Goal: Task Accomplishment & Management: Use online tool/utility

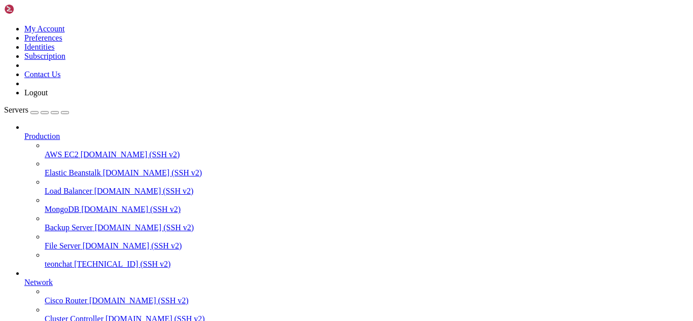
scroll to position [88, 0]
click at [78, 260] on span "[TECHNICAL_ID] (SSH v2)" at bounding box center [122, 264] width 96 height 9
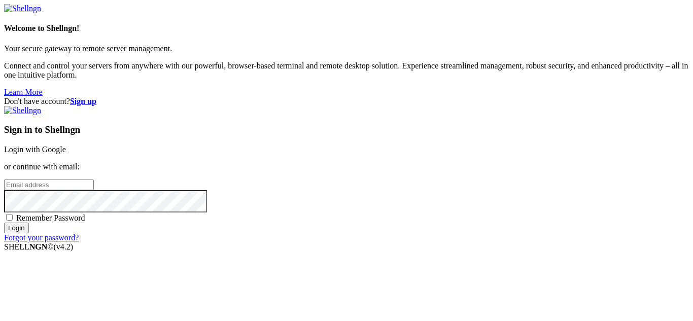
click at [66, 145] on link "Login with Google" at bounding box center [35, 149] width 62 height 9
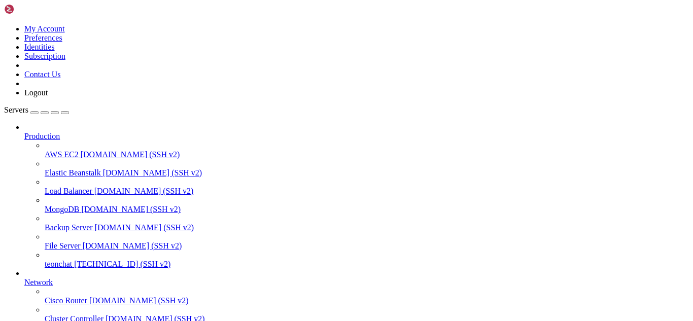
scroll to position [43, 0]
drag, startPoint x: 280, startPoint y: 806, endPoint x: 240, endPoint y: 807, distance: 40.1
drag, startPoint x: 275, startPoint y: 816, endPoint x: 245, endPoint y: 787, distance: 42.3
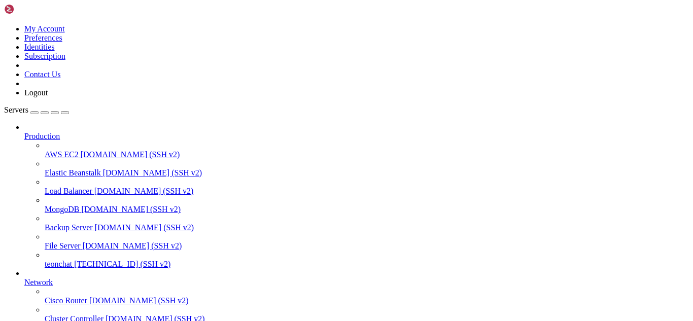
drag, startPoint x: 296, startPoint y: 810, endPoint x: 267, endPoint y: 813, distance: 29.0
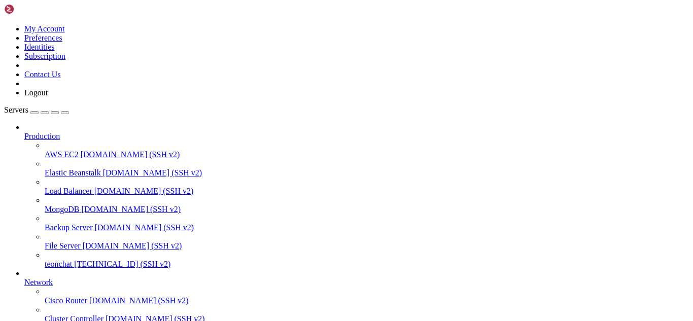
drag, startPoint x: 291, startPoint y: 808, endPoint x: 427, endPoint y: 815, distance: 136.1
drag, startPoint x: 329, startPoint y: 818, endPoint x: 285, endPoint y: 784, distance: 55.6
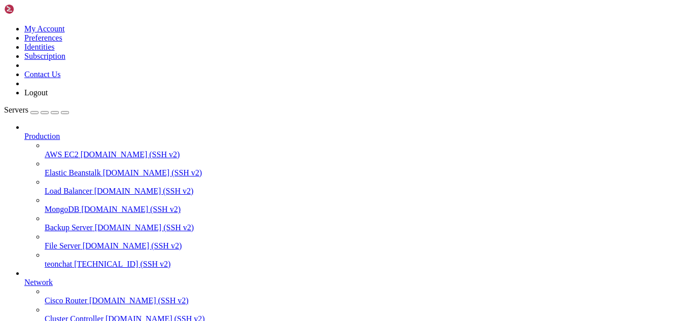
scroll to position [277, 0]
drag, startPoint x: 272, startPoint y: 813, endPoint x: 246, endPoint y: 825, distance: 28.6
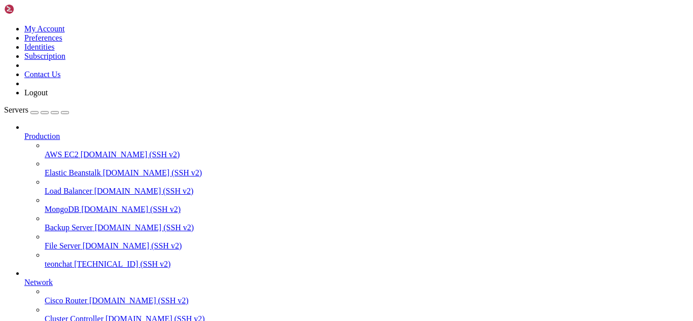
scroll to position [348, 0]
drag, startPoint x: 293, startPoint y: 814, endPoint x: 266, endPoint y: 807, distance: 28.4
drag, startPoint x: 267, startPoint y: 811, endPoint x: 244, endPoint y: 812, distance: 22.8
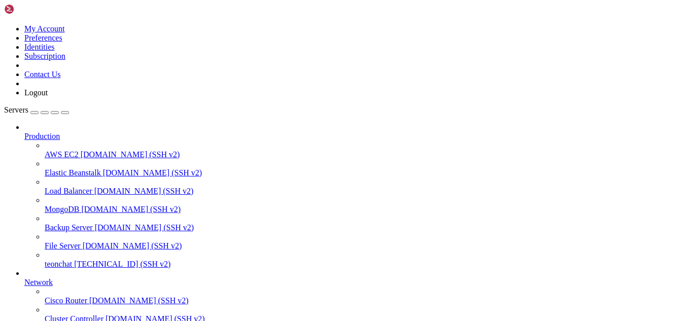
drag, startPoint x: 244, startPoint y: 812, endPoint x: 480, endPoint y: 789, distance: 237.4
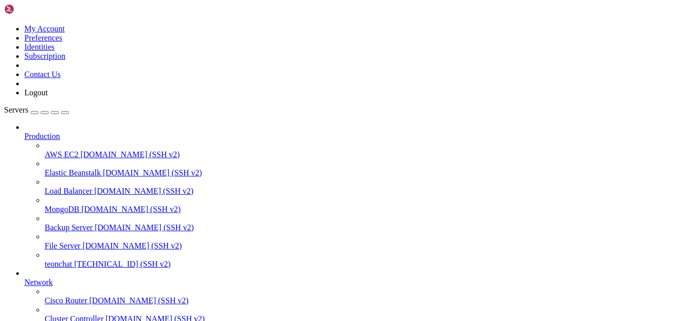
drag, startPoint x: 196, startPoint y: 726, endPoint x: 155, endPoint y: 726, distance: 41.1
drag, startPoint x: 277, startPoint y: 815, endPoint x: 264, endPoint y: 821, distance: 14.3
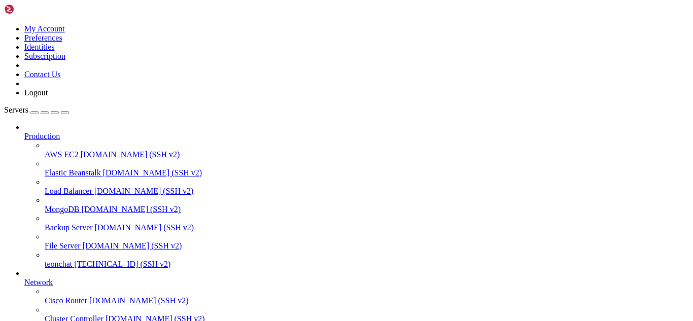
drag, startPoint x: 197, startPoint y: 804, endPoint x: 9, endPoint y: 665, distance: 233.9
copy div "root@teonchat:~/meuapp/flaskmkdir/oficial/app_delivery/reverse-proxy# bash chec…"
drag, startPoint x: 141, startPoint y: 723, endPoint x: 295, endPoint y: 682, distance: 159.7
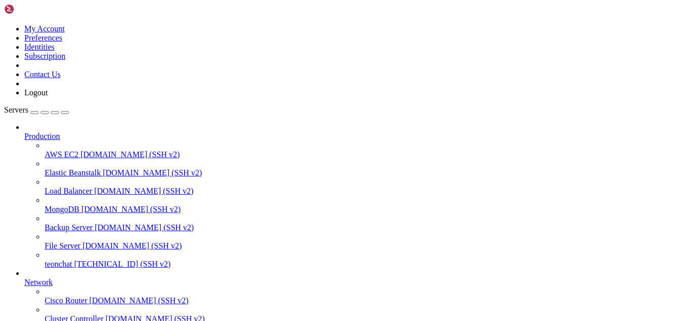
drag, startPoint x: 67, startPoint y: 685, endPoint x: 37, endPoint y: 718, distance: 45.6
drag, startPoint x: 413, startPoint y: 650, endPoint x: 362, endPoint y: 745, distance: 107.8
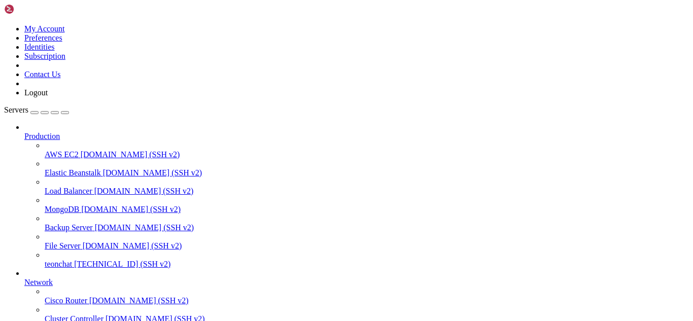
drag, startPoint x: 265, startPoint y: 805, endPoint x: 9, endPoint y: 615, distance: 319.4
copy div "root@teonchat:~/meuapp/flaskmkdir/oficial/app_delivery/reverse-proxy# docker co…"
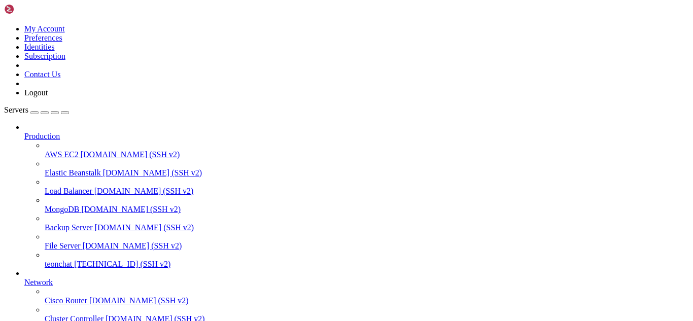
scroll to position [2385, 0]
drag, startPoint x: 7, startPoint y: 688, endPoint x: 27, endPoint y: 741, distance: 57.5
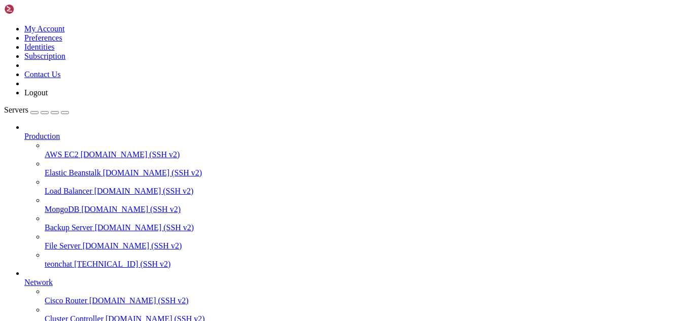
drag, startPoint x: 88, startPoint y: 753, endPoint x: 8, endPoint y: 634, distance: 143.2
drag, startPoint x: 87, startPoint y: 765, endPoint x: 9, endPoint y: 653, distance: 137.0
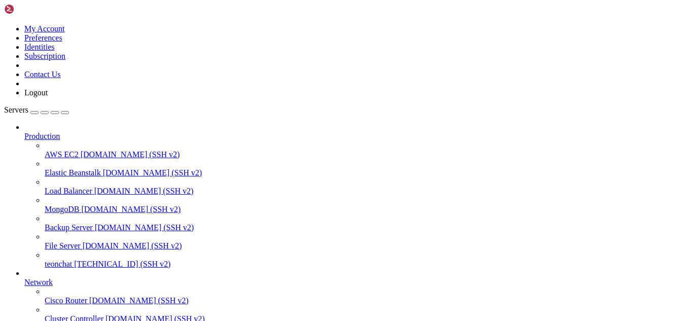
copy div "# --- rota raiz para teste (GET e HEAD) --- @app.route( "/" , methods=[ "GET" ,…"
drag, startPoint x: 151, startPoint y: 622, endPoint x: 105, endPoint y: 636, distance: 47.2
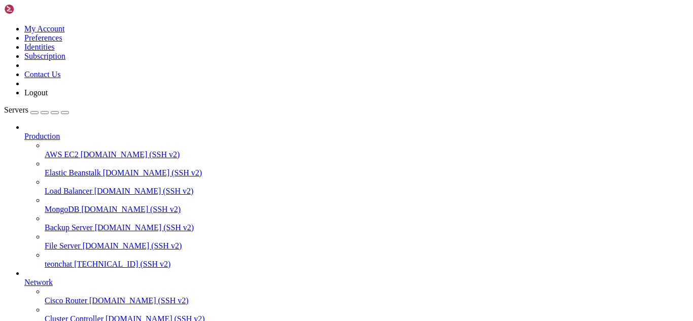
drag, startPoint x: 308, startPoint y: 796, endPoint x: 308, endPoint y: 823, distance: 27.4
drag, startPoint x: 227, startPoint y: 816, endPoint x: 187, endPoint y: 799, distance: 43.6
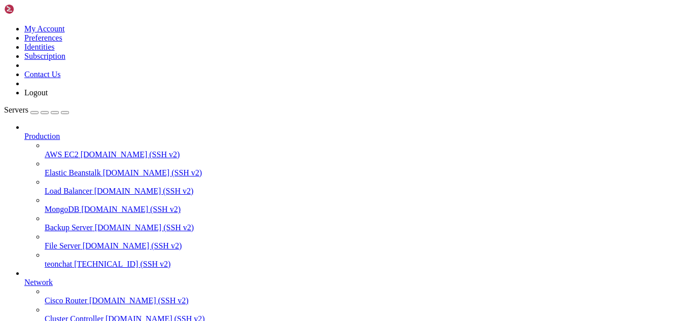
scroll to position [3408, 0]
drag, startPoint x: 9, startPoint y: 637, endPoint x: 233, endPoint y: 804, distance: 279.7
copy div "root@teonchat:~/meuapp/flaskmkdir/oficial/app_delivery/reverse-proxy# curl -vk …"
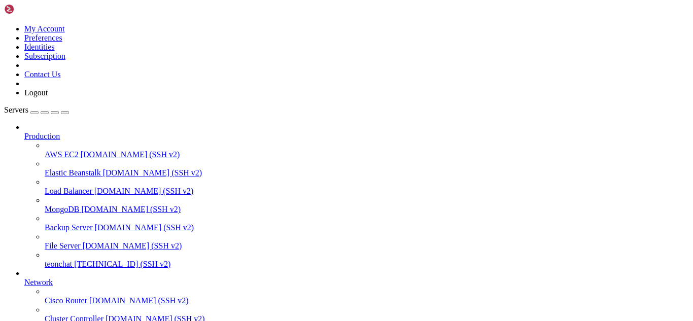
drag, startPoint x: 22, startPoint y: 716, endPoint x: 93, endPoint y: 744, distance: 75.8
drag, startPoint x: 279, startPoint y: 812, endPoint x: 258, endPoint y: 807, distance: 22.0
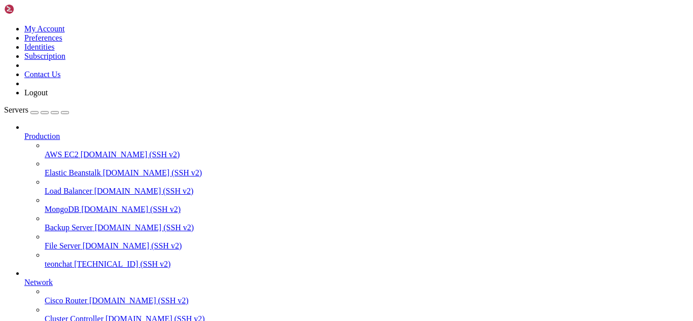
scroll to position [3663, 0]
drag, startPoint x: 111, startPoint y: 817, endPoint x: 81, endPoint y: 816, distance: 30.4
drag, startPoint x: 282, startPoint y: 822, endPoint x: 236, endPoint y: 808, distance: 48.3
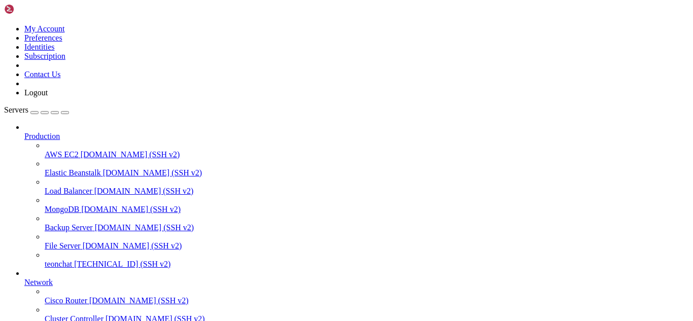
drag, startPoint x: 200, startPoint y: 808, endPoint x: 8, endPoint y: 596, distance: 285.8
copy div "root@teonchat:~/meuapp/flaskmkdir/oficial/app_delivery/reverse-proxy# docker co…"
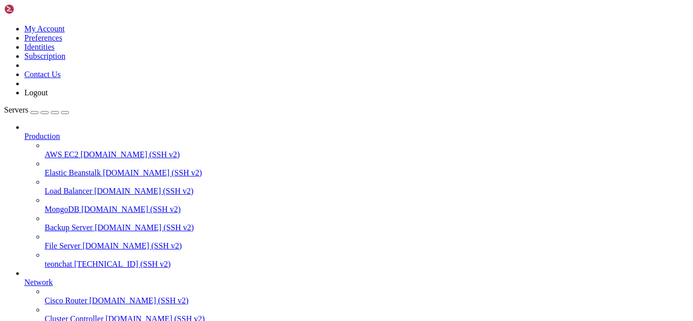
scroll to position [4473, 0]
drag, startPoint x: 9, startPoint y: 596, endPoint x: 205, endPoint y: 806, distance: 287.7
copy div "root@teonchat:~/meuapp/flaskmkdir/oficial/app_delivery/reverse-proxy# docker co…"
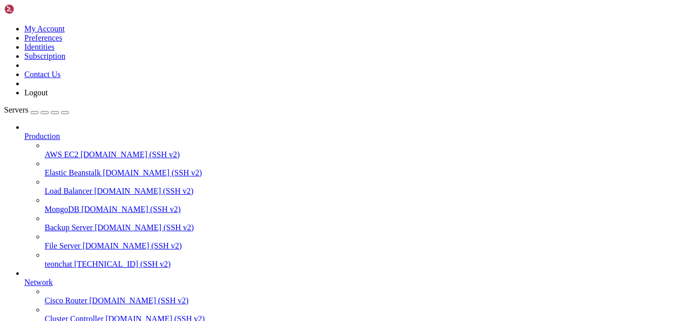
drag, startPoint x: 308, startPoint y: 803, endPoint x: 290, endPoint y: 814, distance: 21.1
drag, startPoint x: 81, startPoint y: 806, endPoint x: 8, endPoint y: 700, distance: 128.6
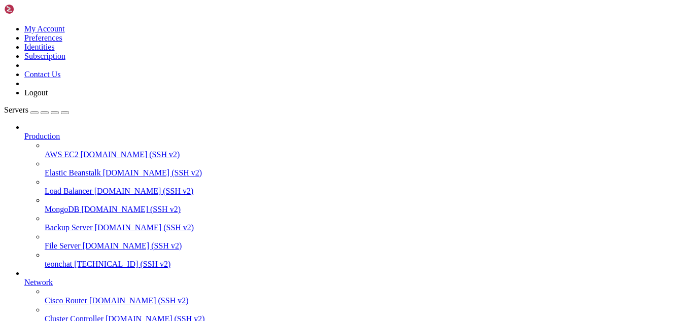
copy div "root@teonchat:~/meuapp/flaskmkdir/oficial/app_delivery/reverse-proxy# docker ex…"
drag, startPoint x: 76, startPoint y: 743, endPoint x: 265, endPoint y: 716, distance: 190.6
copy div "docker compose build app docker compose up -d app docker logs -f app"
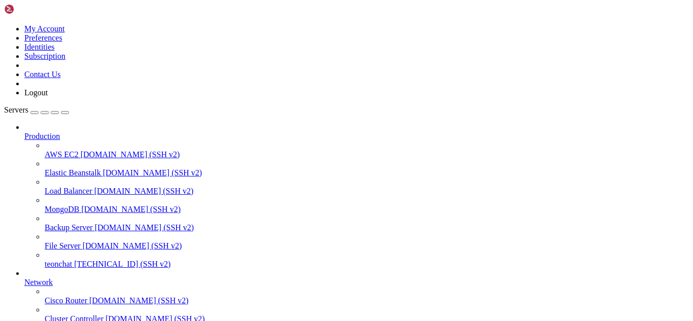
scroll to position [4671, 0]
drag, startPoint x: 284, startPoint y: 810, endPoint x: 248, endPoint y: 810, distance: 36.0
drag, startPoint x: 292, startPoint y: 803, endPoint x: 261, endPoint y: 815, distance: 33.0
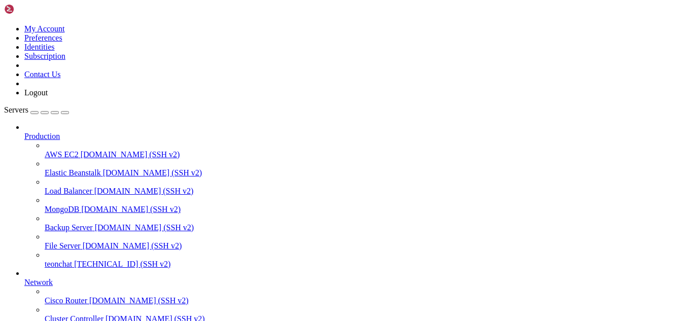
drag, startPoint x: 213, startPoint y: 703, endPoint x: 156, endPoint y: 704, distance: 57.3
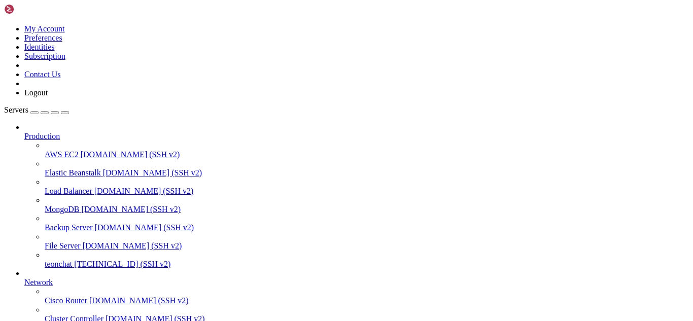
drag, startPoint x: 264, startPoint y: 651, endPoint x: 190, endPoint y: 706, distance: 92.0
copy div "docker compose build app docker compose up -d app docker logs -f app"
drag, startPoint x: 291, startPoint y: 815, endPoint x: 267, endPoint y: 819, distance: 23.8
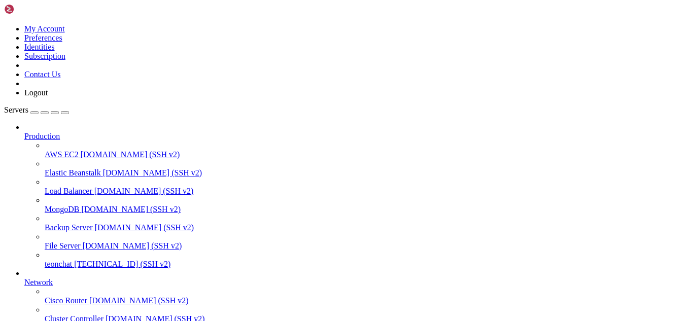
type input "/root/meuapp/flaskmkdir/oficial/app_delivery"
type textarea "[DOMAIN_NAME](host="[TECHNICAL_ID]", port=5000, debug=True)"
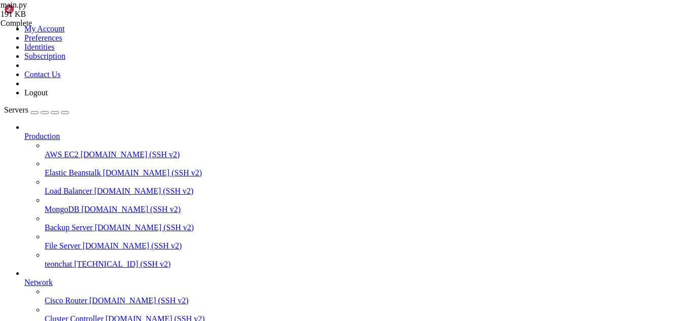
drag, startPoint x: 23, startPoint y: 745, endPoint x: 263, endPoint y: 742, distance: 239.9
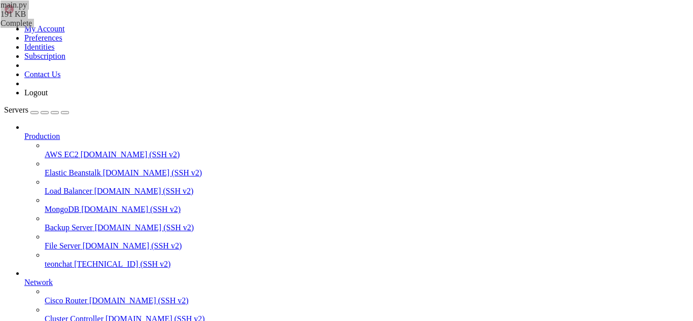
drag, startPoint x: 21, startPoint y: 684, endPoint x: 316, endPoint y: 770, distance: 307.5
copy div "# Segurança/sessão app.secret_key = os.getenv( "SECRET_KEY" , "Amovc*2305" ) ap…"
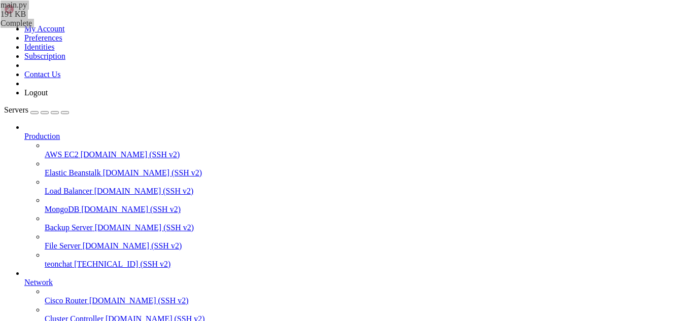
drag, startPoint x: 13, startPoint y: 710, endPoint x: 29, endPoint y: 737, distance: 31.2
drag, startPoint x: 279, startPoint y: 726, endPoint x: 8, endPoint y: 714, distance: 271.0
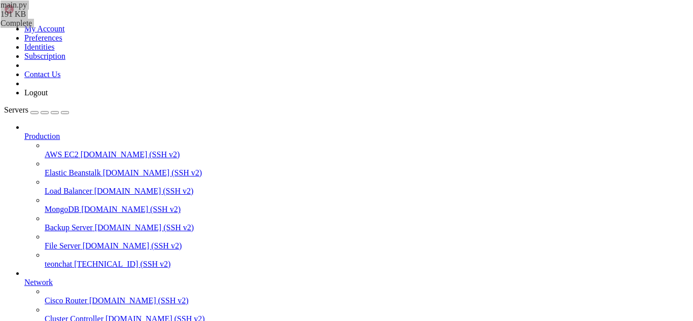
drag, startPoint x: 8, startPoint y: 714, endPoint x: 32, endPoint y: 728, distance: 27.9
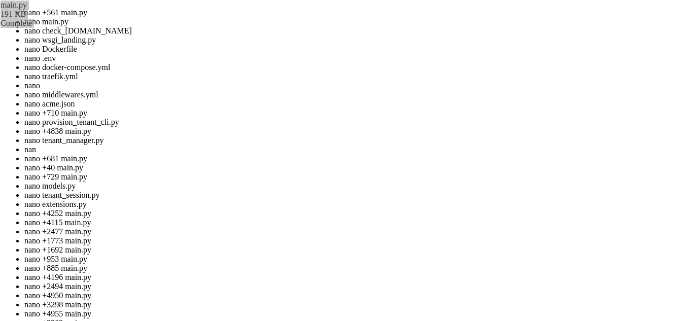
scroll to position [5303, 0]
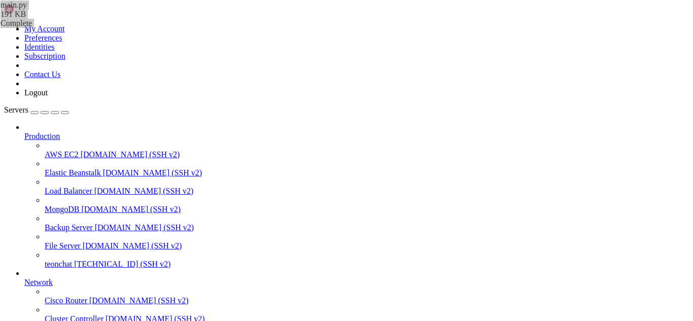
scroll to position [5, 1]
drag, startPoint x: 18, startPoint y: 713, endPoint x: 40, endPoint y: 752, distance: 44.1
drag, startPoint x: 285, startPoint y: 837, endPoint x: 261, endPoint y: 833, distance: 24.6
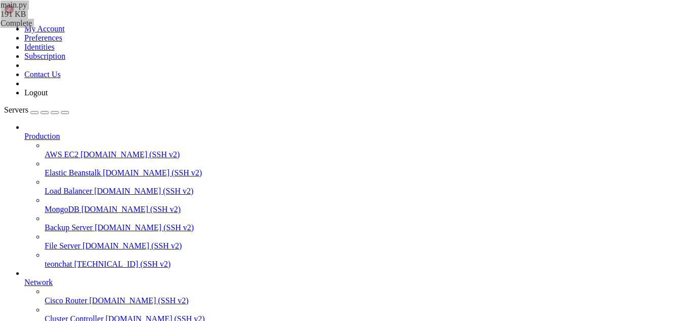
drag, startPoint x: 212, startPoint y: 681, endPoint x: 162, endPoint y: 797, distance: 127.0
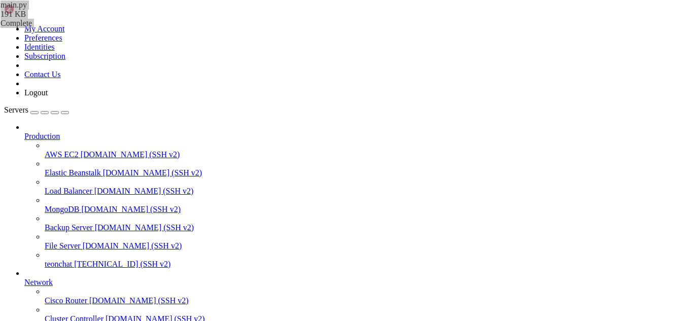
drag, startPoint x: 127, startPoint y: 749, endPoint x: 147, endPoint y: 814, distance: 67.7
drag, startPoint x: 257, startPoint y: 706, endPoint x: 447, endPoint y: 760, distance: 197.6
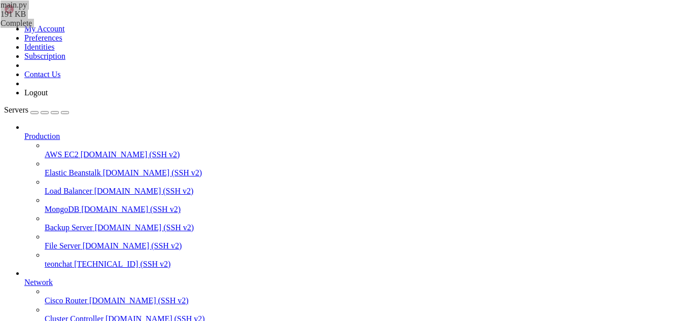
scroll to position [13143, 0]
drag, startPoint x: 221, startPoint y: 647, endPoint x: 77, endPoint y: 718, distance: 160.6
copy div "1) Rebuild somente a app docker compose build app # 2) Sobe a app docker compos…"
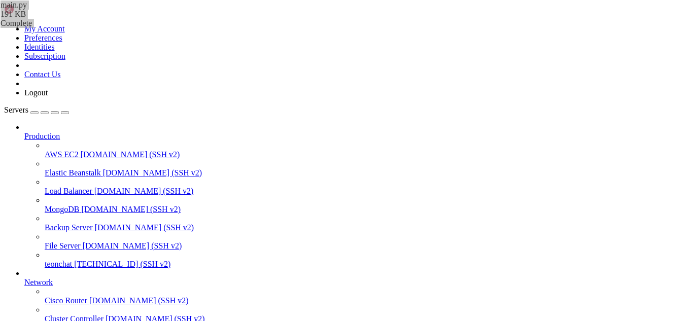
drag, startPoint x: 293, startPoint y: 824, endPoint x: 250, endPoint y: 835, distance: 44.5
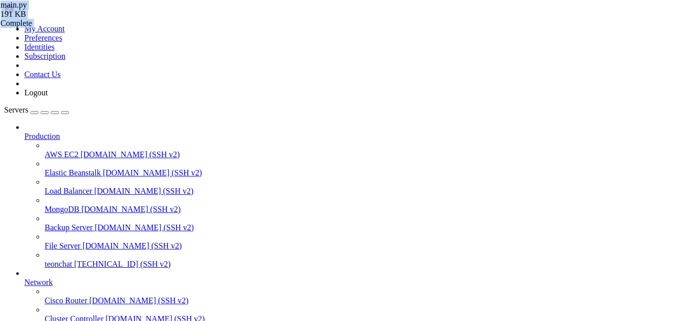
type input "/root/meuapp/flaskmkdir/oficial/app_delivery/reverse-proxy/reverse-proxy/traefi…"
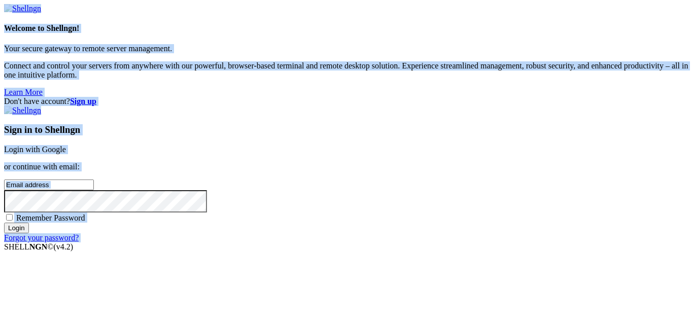
click at [66, 145] on link "Login with Google" at bounding box center [35, 149] width 62 height 9
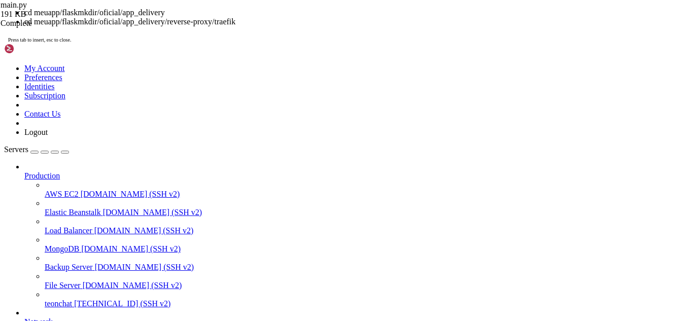
scroll to position [20702, 0]
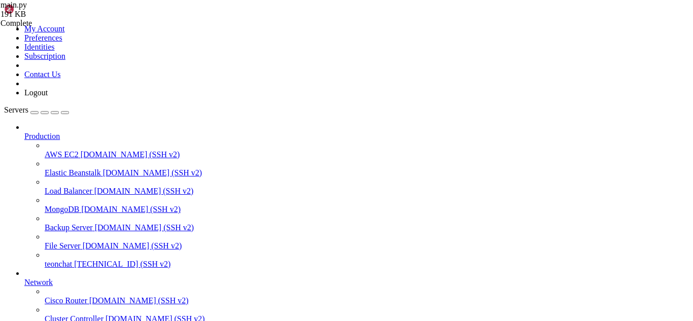
type input "/root/meuapp/flaskmkdir/oficial/app_delivery"
drag, startPoint x: 246, startPoint y: 837, endPoint x: 200, endPoint y: 819, distance: 49.0
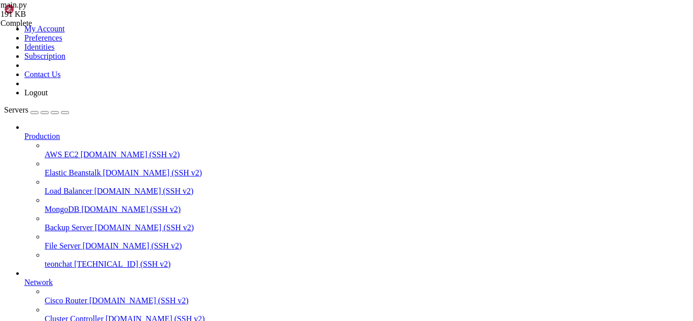
drag, startPoint x: 196, startPoint y: 236, endPoint x: 268, endPoint y: 311, distance: 104.4
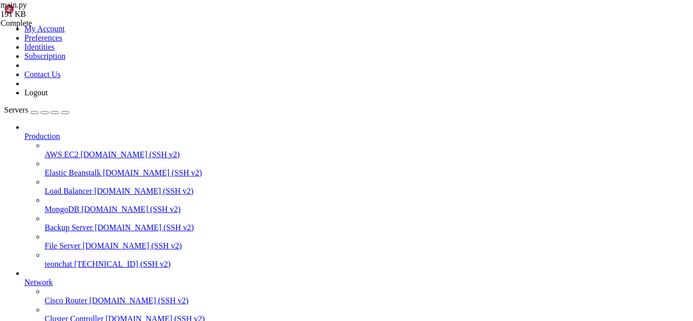
scroll to position [21559, 0]
drag, startPoint x: 7, startPoint y: 668, endPoint x: 55, endPoint y: 723, distance: 72.9
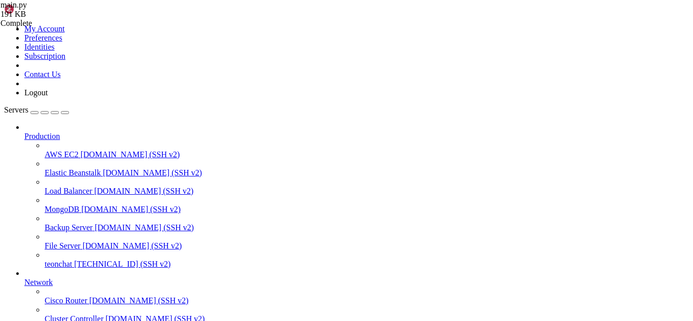
drag, startPoint x: 9, startPoint y: 671, endPoint x: 166, endPoint y: 832, distance: 224.8
copy div "Traceback (most recent call last): => [app] resolving provenance for metadata f…"
drag, startPoint x: 265, startPoint y: 833, endPoint x: 216, endPoint y: 839, distance: 49.6
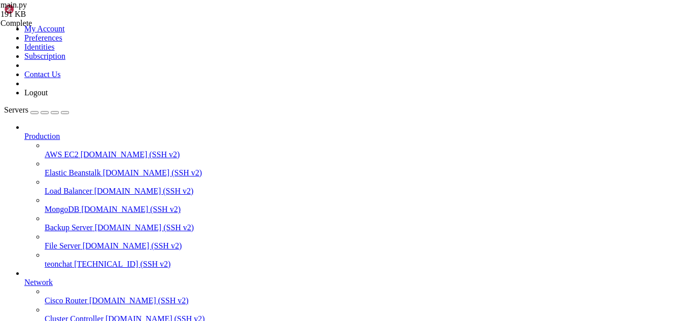
drag, startPoint x: 287, startPoint y: 830, endPoint x: 267, endPoint y: 832, distance: 19.4
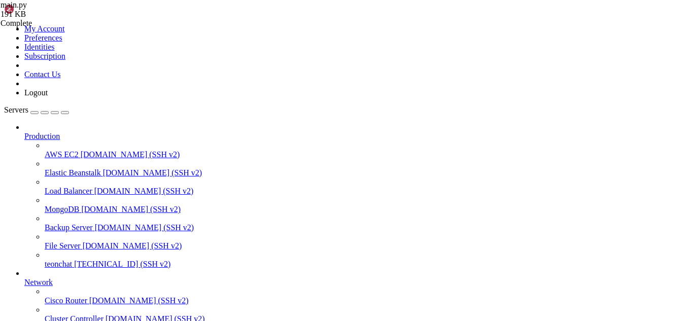
drag, startPoint x: 197, startPoint y: 825, endPoint x: 8, endPoint y: 693, distance: 230.9
drag, startPoint x: 9, startPoint y: 733, endPoint x: 188, endPoint y: 834, distance: 205.7
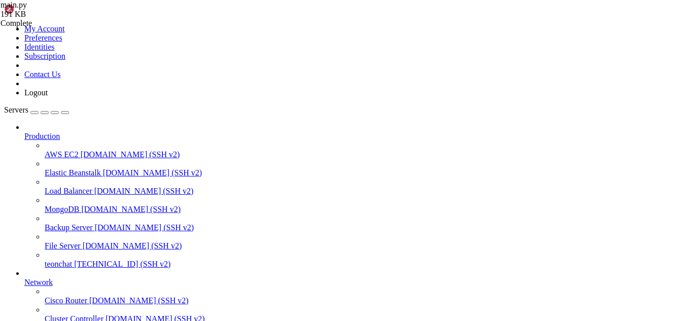
copy div "Traceback (most recent call last): * SSL certificate verify result: unable to g…"
drag, startPoint x: 275, startPoint y: 831, endPoint x: 396, endPoint y: 835, distance: 121.3
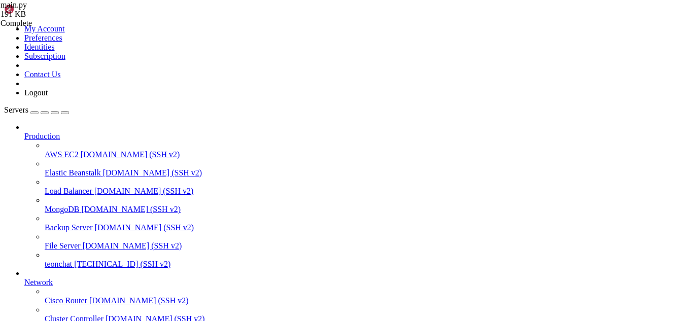
drag, startPoint x: 277, startPoint y: 822, endPoint x: 9, endPoint y: 650, distance: 319.3
copy div "networks: proxy: name: proxy external: true services: traefik: image: traefik:l…"
drag, startPoint x: 119, startPoint y: 824, endPoint x: 8, endPoint y: 705, distance: 162.2
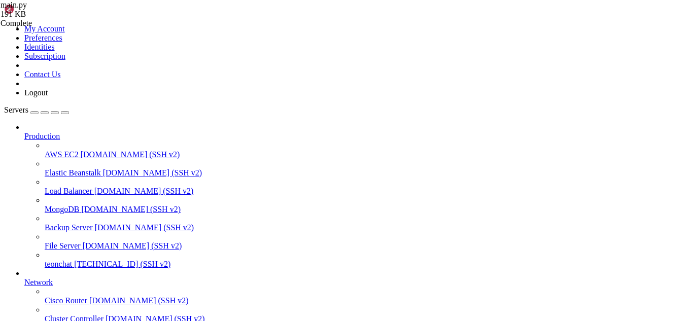
copy div "entryPoints: web: address: ":80" websecure: address: ":443" api: dashboard: tru…"
drag, startPoint x: 261, startPoint y: 759, endPoint x: 7, endPoint y: 599, distance: 300.4
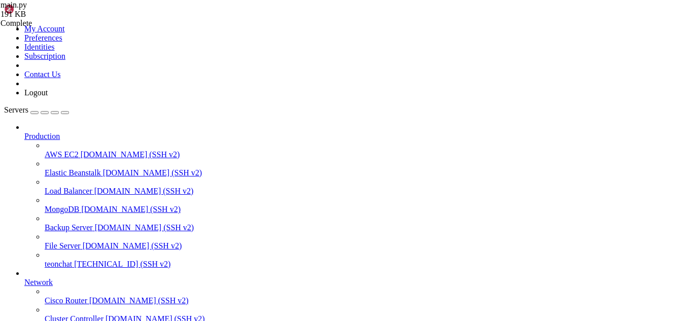
copy div "GNU nano 7.2 .env # .env DOMAIN=typechat.online LETSENCRYPT_EMAIL=euteon.dev@gm…"
drag, startPoint x: 258, startPoint y: 737, endPoint x: 186, endPoint y: 786, distance: 87.3
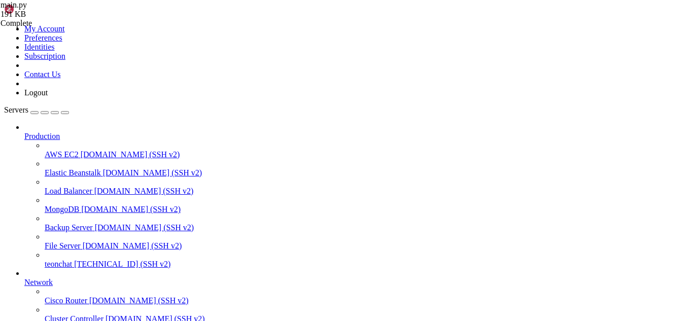
drag, startPoint x: 265, startPoint y: 605, endPoint x: 140, endPoint y: 719, distance: 169.4
drag, startPoint x: 248, startPoint y: 658, endPoint x: 180, endPoint y: 706, distance: 84.1
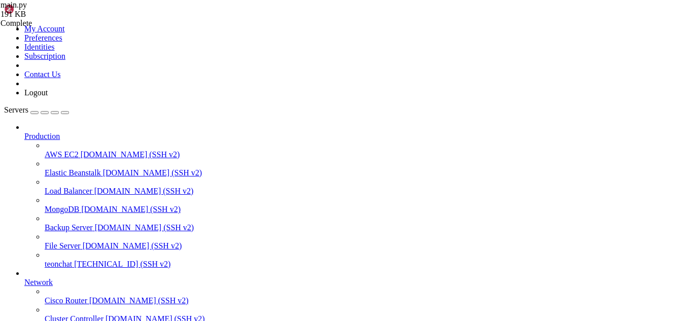
drag, startPoint x: 289, startPoint y: 838, endPoint x: 244, endPoint y: 832, distance: 45.0
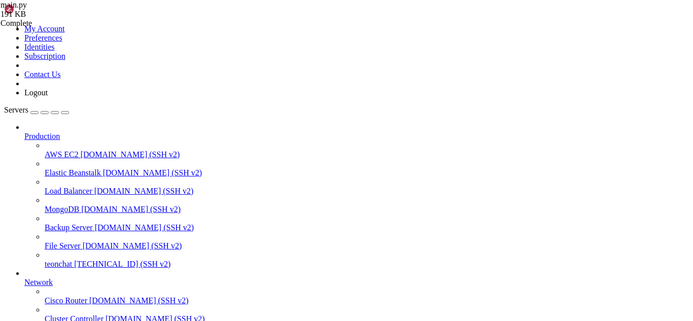
drag, startPoint x: 9, startPoint y: 608, endPoint x: 229, endPoint y: 826, distance: 310.5
copy div "root@teonchat:~/meuapp/flaskmkdir/oficial/app_delivery/reverse-proxy# 1) Rebuil…"
drag, startPoint x: 16, startPoint y: 619, endPoint x: 119, endPoint y: 781, distance: 191.5
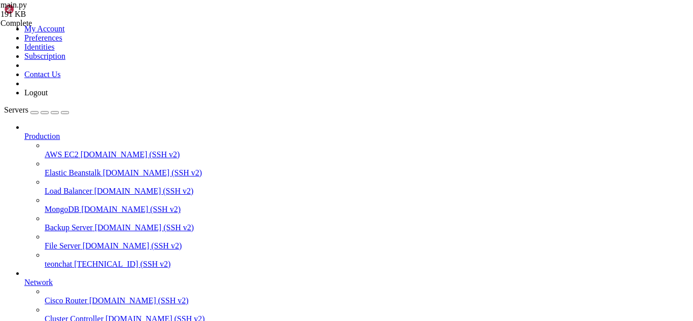
copy div "# Banco mestre (landing/admin) db_url = os.getenv( "DATABASE_URL" ) if db_url a…"
drag, startPoint x: 218, startPoint y: 655, endPoint x: 160, endPoint y: 714, distance: 82.8
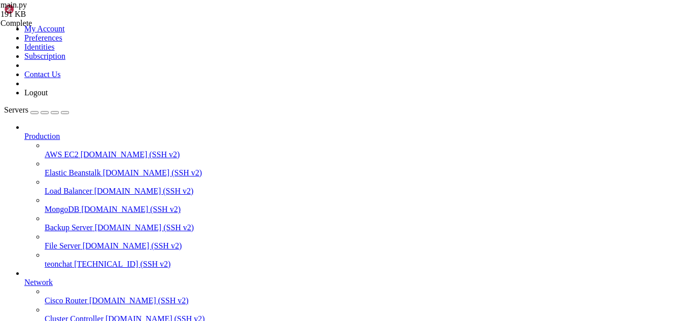
scroll to position [26828, 0]
drag, startPoint x: 289, startPoint y: 834, endPoint x: 248, endPoint y: 836, distance: 40.6
drag, startPoint x: 9, startPoint y: 642, endPoint x: 230, endPoint y: 828, distance: 289.1
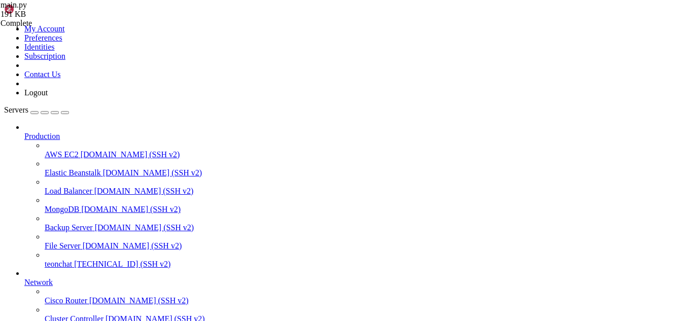
copy div "✔ Volume "reverse-proxy_postgres_data" Created 0.0s [SQL: SELECT store_settings…"
drag, startPoint x: 277, startPoint y: 832, endPoint x: 252, endPoint y: 833, distance: 24.9
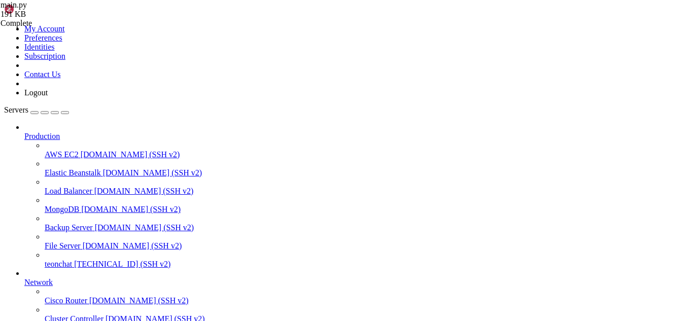
scroll to position [27744, 0]
drag, startPoint x: 171, startPoint y: 832, endPoint x: 153, endPoint y: 834, distance: 17.8
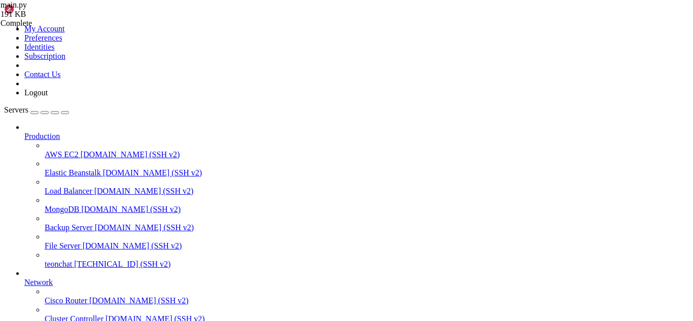
scroll to position [995, 0]
type input "/root"
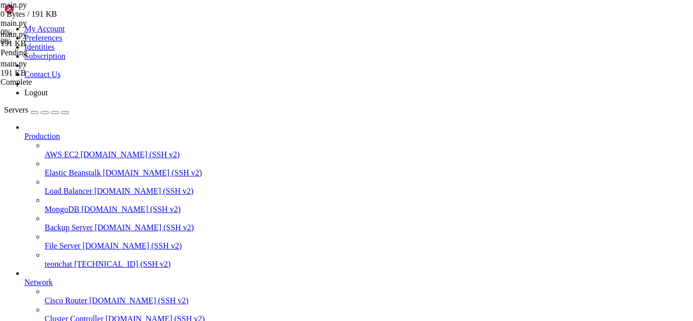
scroll to position [0, 0]
type textarea "[DOMAIN_NAME](host="[TECHNICAL_ID]", port=5000, debug=True)"
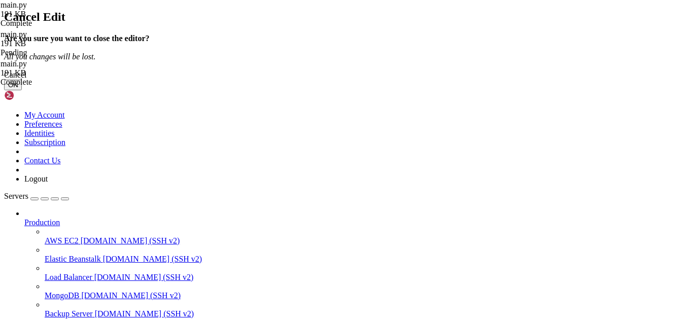
click at [22, 90] on button "OK" at bounding box center [13, 85] width 18 height 11
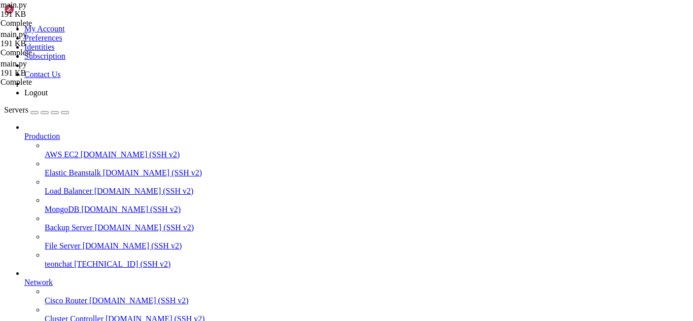
drag, startPoint x: 288, startPoint y: 826, endPoint x: 249, endPoint y: 830, distance: 38.8
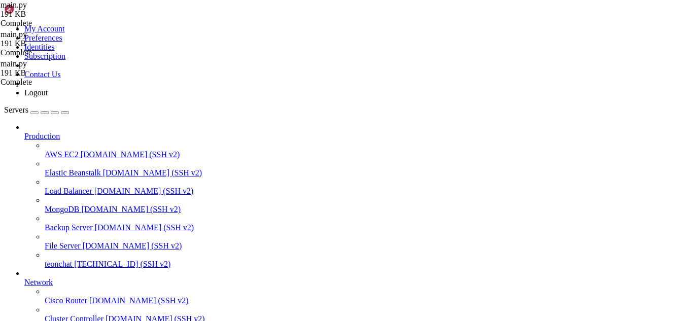
scroll to position [28781, 0]
drag, startPoint x: 197, startPoint y: 803, endPoint x: 8, endPoint y: 771, distance: 192.4
copy div "if __name__ == "__main__" : # Em produção, use Gunicorn/Uvicorn apontando para …"
drag, startPoint x: 20, startPoint y: 770, endPoint x: 10, endPoint y: 781, distance: 15.1
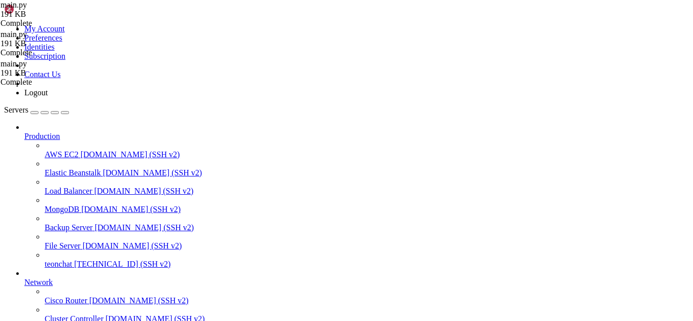
drag, startPoint x: 318, startPoint y: 828, endPoint x: 299, endPoint y: 829, distance: 19.3
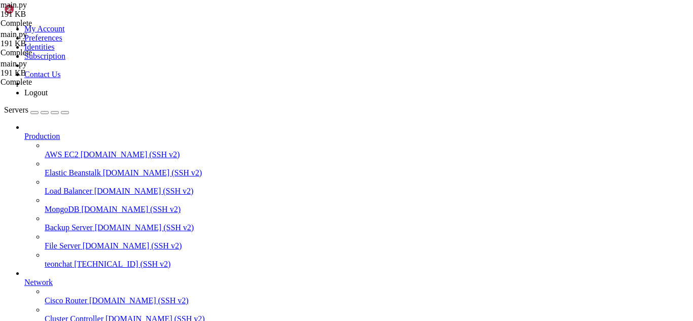
drag, startPoint x: 233, startPoint y: 825, endPoint x: 9, endPoint y: 596, distance: 320.2
copy div "Traceback (most recent call last): File "/usr/local/lib/python3.10/site-package…"
drag, startPoint x: 8, startPoint y: 669, endPoint x: 126, endPoint y: 820, distance: 191.9
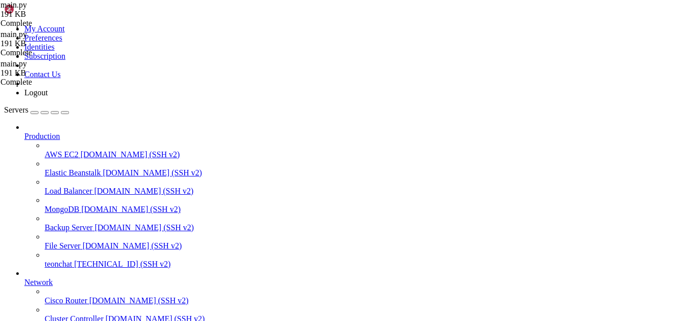
copy div "Traceback (most recent call last): [SQL: SELECT store_settings.id AS store_sett…"
drag, startPoint x: 243, startPoint y: 827, endPoint x: 8, endPoint y: 611, distance: 319.0
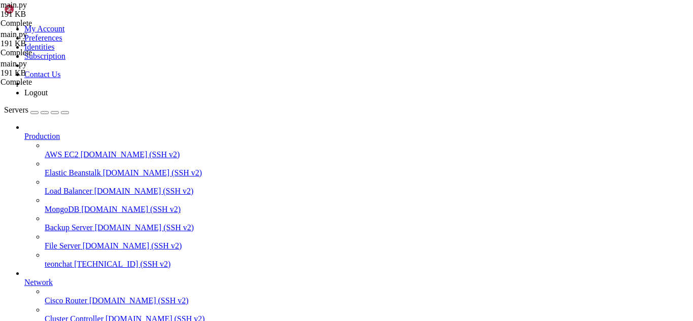
copy div "✔ Container postgres Running 0.0s ✔ Container app Started 0.5s [2025-10-04 15:2…"
drag, startPoint x: 245, startPoint y: 772, endPoint x: 276, endPoint y: 844, distance: 78.4
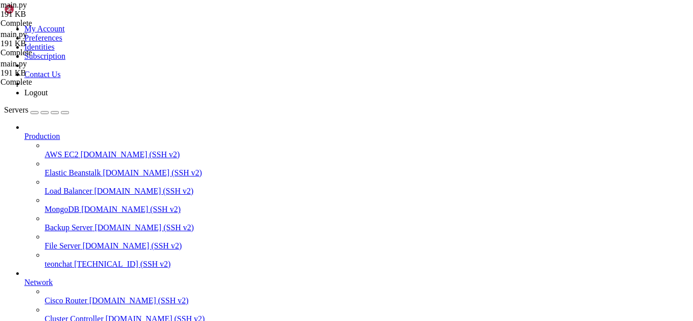
drag, startPoint x: 274, startPoint y: 832, endPoint x: 247, endPoint y: 836, distance: 27.6
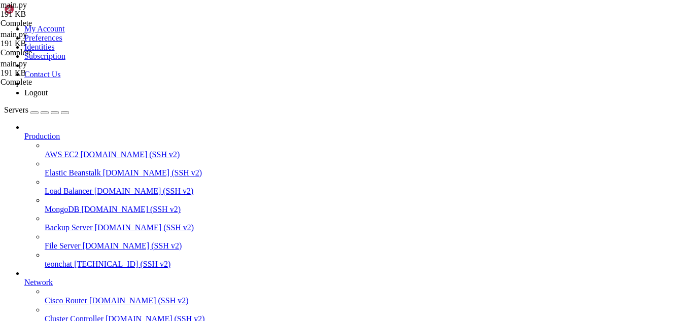
drag, startPoint x: 88, startPoint y: 820, endPoint x: 9, endPoint y: 788, distance: 86.0
drag, startPoint x: 72, startPoint y: 832, endPoint x: 8, endPoint y: 789, distance: 76.8
copy div "root@teonchat:~/meuapp/flaskmkdir/oficial/app_delivery/reverse-proxy# docker ex…"
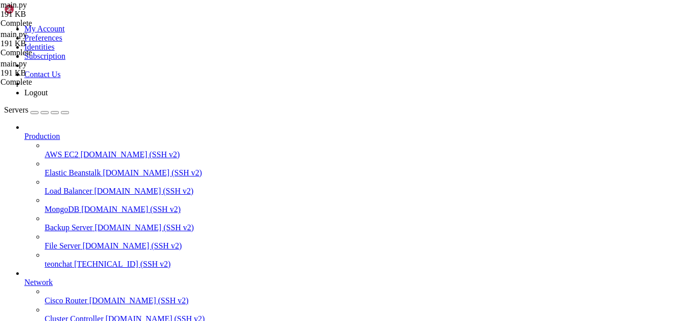
scroll to position [29917, 0]
drag, startPoint x: 318, startPoint y: 841, endPoint x: 290, endPoint y: 835, distance: 29.0
drag, startPoint x: 316, startPoint y: 818, endPoint x: 270, endPoint y: 830, distance: 47.6
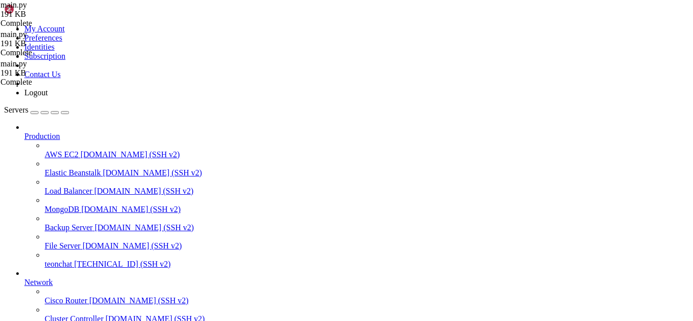
drag, startPoint x: 281, startPoint y: 821, endPoint x: 247, endPoint y: 836, distance: 37.7
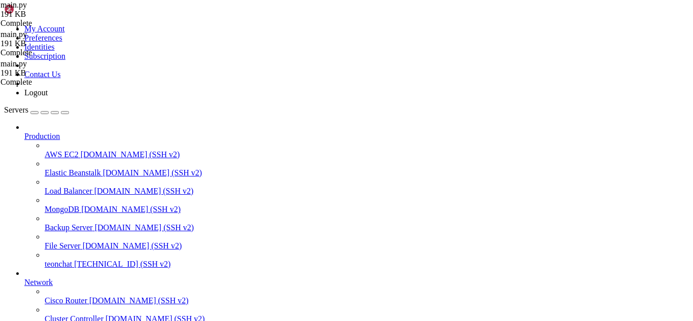
drag, startPoint x: 230, startPoint y: 812, endPoint x: 17, endPoint y: 692, distance: 244.5
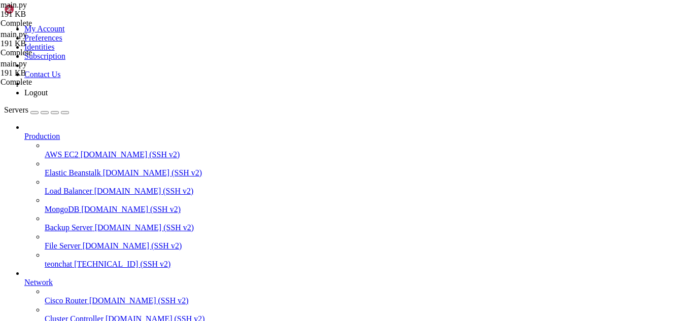
drag, startPoint x: 336, startPoint y: 824, endPoint x: 290, endPoint y: 831, distance: 46.7
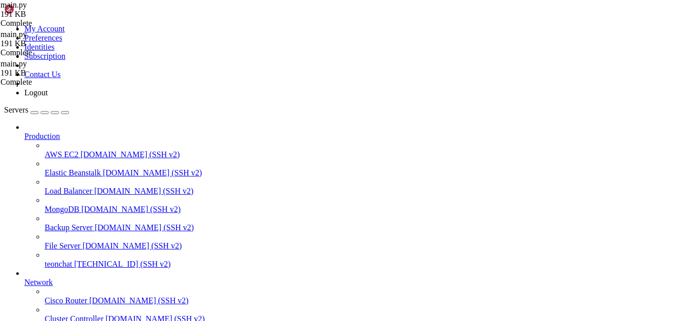
scroll to position [0, 0]
type input "/root/meuapp/flaskmkdir/oficial/app_delivery/reverse-proxy"
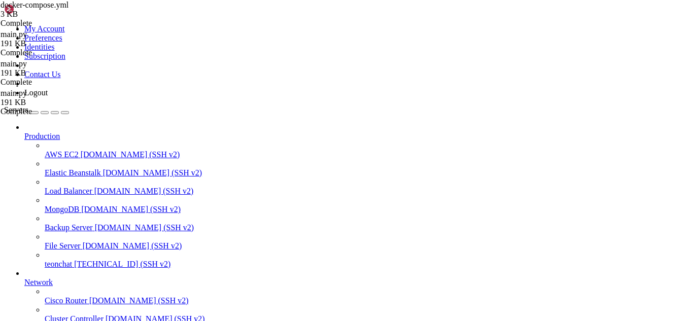
drag, startPoint x: 353, startPoint y: 128, endPoint x: 452, endPoint y: 76, distance: 111.6
type textarea "name: proxy"
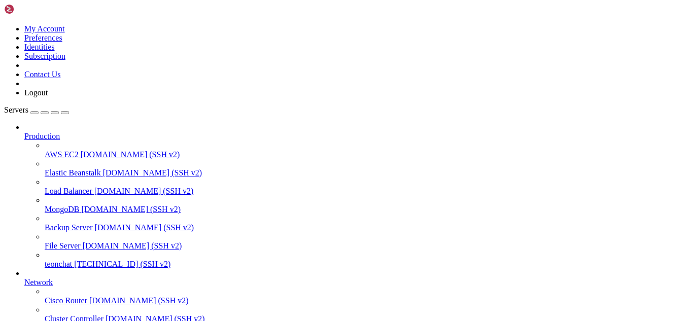
click at [74, 260] on span "[TECHNICAL_ID] (SSH v2)" at bounding box center [122, 264] width 96 height 9
click at [71, 260] on span "teonchat" at bounding box center [58, 264] width 27 height 9
click at [72, 260] on span "teonchat" at bounding box center [58, 264] width 27 height 9
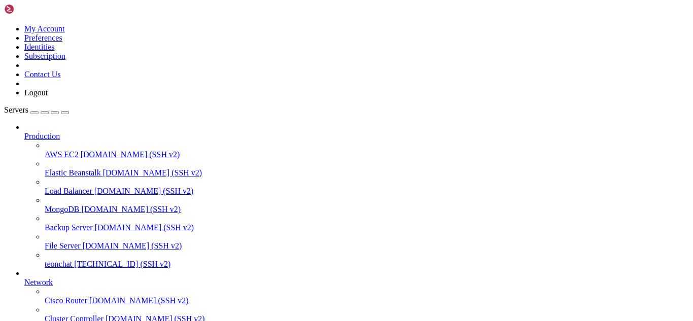
click at [72, 260] on span "teonchat" at bounding box center [58, 264] width 27 height 9
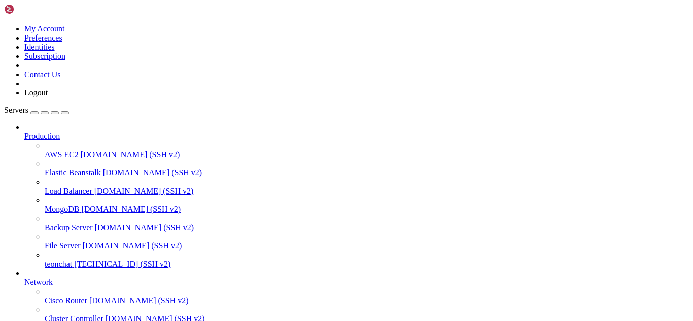
click at [83, 241] on span "[DOMAIN_NAME] (SSH v2)" at bounding box center [132, 245] width 99 height 9
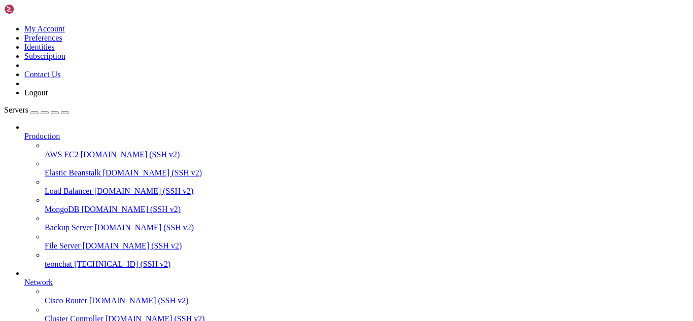
click at [75, 260] on span "[TECHNICAL_ID] (SSH v2)" at bounding box center [122, 264] width 96 height 9
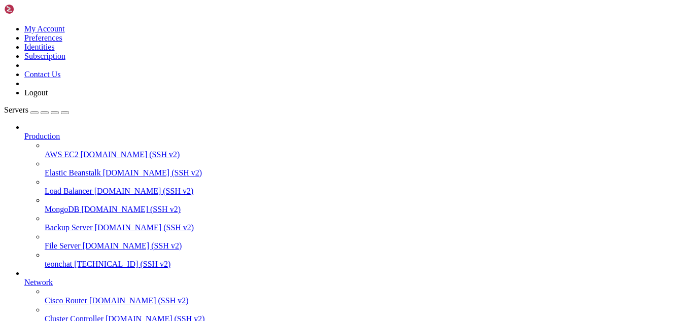
click at [72, 260] on span "teonchat" at bounding box center [58, 264] width 27 height 9
click at [83, 241] on span "[DOMAIN_NAME] (SSH v2)" at bounding box center [132, 245] width 99 height 9
click at [81, 150] on span "[DOMAIN_NAME] (SSH v2)" at bounding box center [130, 154] width 99 height 9
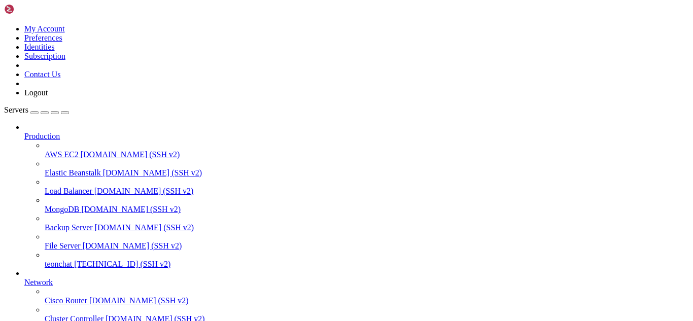
click at [81, 150] on span "[DOMAIN_NAME] (SSH v2)" at bounding box center [130, 154] width 99 height 9
click at [74, 260] on span "[TECHNICAL_ID] (SSH v2)" at bounding box center [122, 264] width 96 height 9
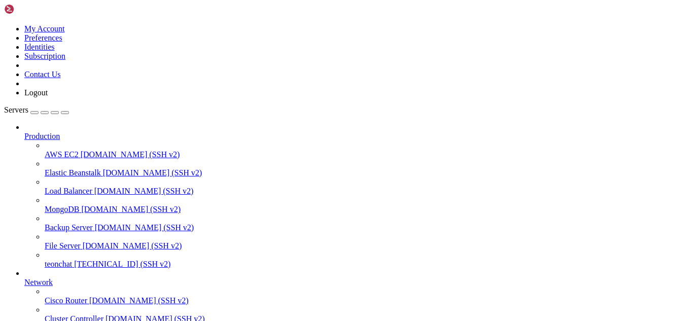
click at [74, 260] on span "[TECHNICAL_ID] (SSH v2)" at bounding box center [122, 264] width 96 height 9
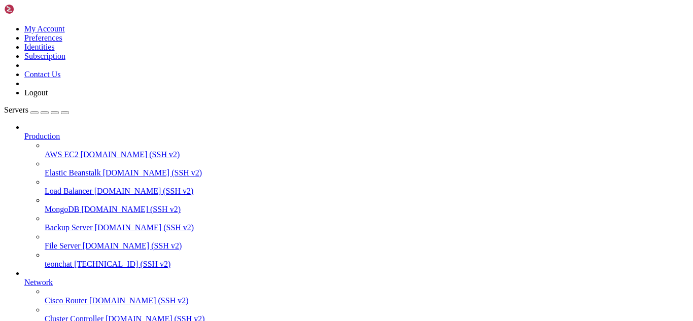
click at [69, 187] on span "Load Balancer" at bounding box center [69, 191] width 48 height 9
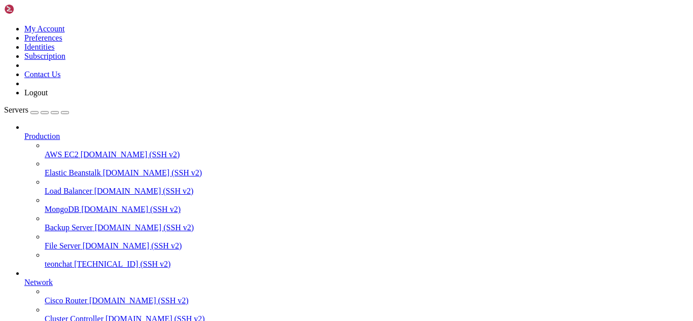
scroll to position [88, 0]
click at [74, 314] on link "Cluster Controller [DOMAIN_NAME] (SSH v2)" at bounding box center [367, 318] width 644 height 9
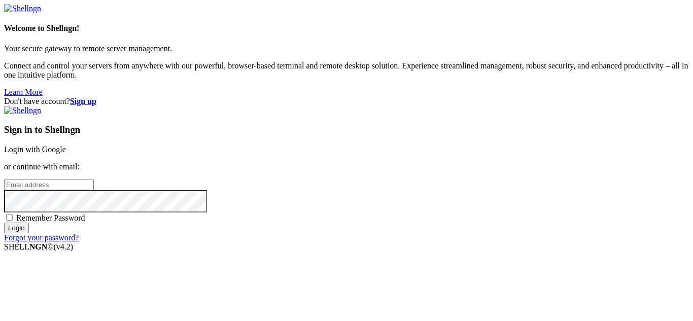
click at [66, 145] on link "Login with Google" at bounding box center [35, 149] width 62 height 9
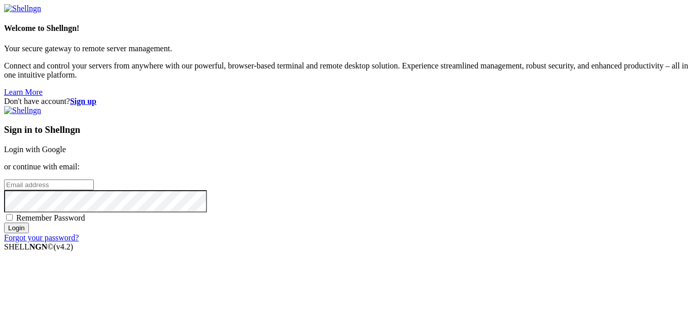
click at [66, 145] on link "Login with Google" at bounding box center [35, 149] width 62 height 9
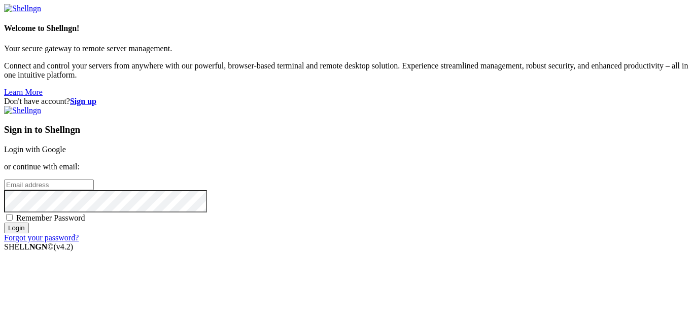
click at [66, 145] on link "Login with Google" at bounding box center [35, 149] width 62 height 9
drag, startPoint x: 374, startPoint y: 111, endPoint x: 354, endPoint y: 114, distance: 20.4
click at [66, 145] on link "Login with Google" at bounding box center [35, 149] width 62 height 9
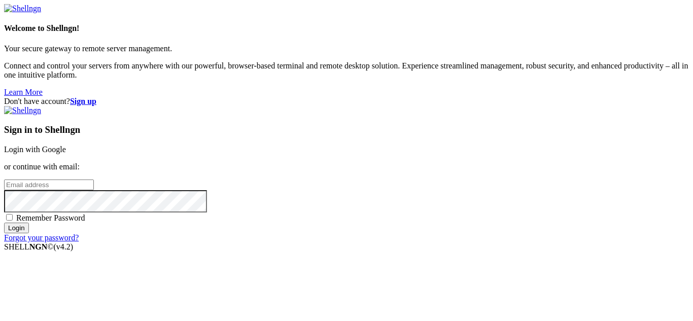
click at [66, 145] on link "Login with Google" at bounding box center [35, 149] width 62 height 9
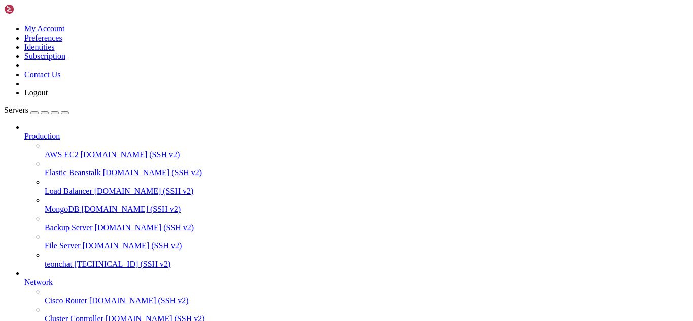
click at [72, 260] on span "teonchat" at bounding box center [58, 264] width 27 height 9
drag, startPoint x: 297, startPoint y: 806, endPoint x: 284, endPoint y: 815, distance: 15.9
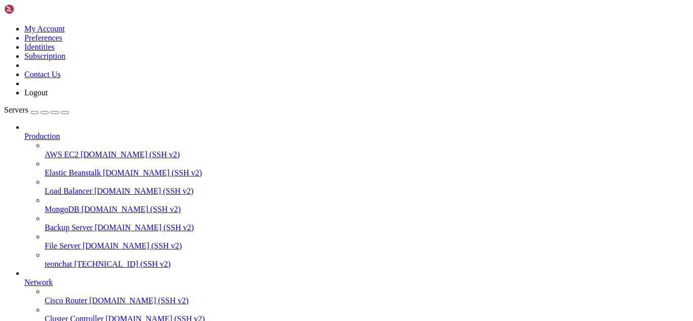
drag, startPoint x: 274, startPoint y: 811, endPoint x: 255, endPoint y: 817, distance: 19.7
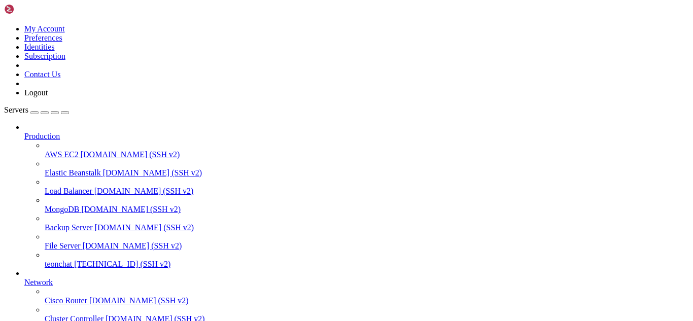
drag, startPoint x: 90, startPoint y: 804, endPoint x: 5, endPoint y: 756, distance: 97.7
drag, startPoint x: 10, startPoint y: 759, endPoint x: 95, endPoint y: 798, distance: 93.9
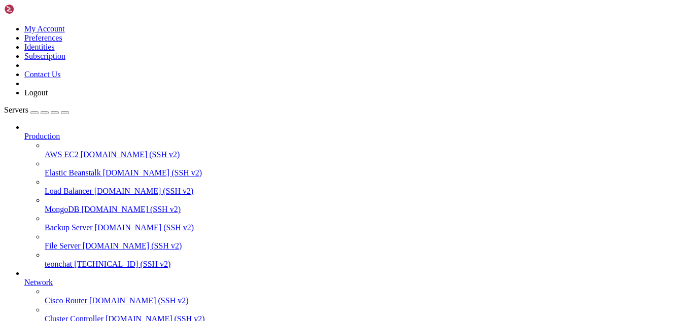
drag, startPoint x: 89, startPoint y: 806, endPoint x: 8, endPoint y: 759, distance: 93.4
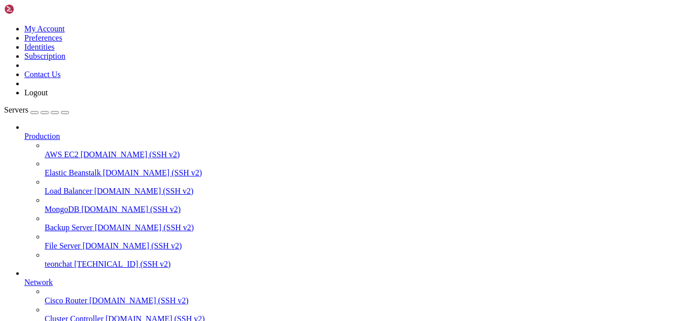
type input "/root/meuapp/flaskmkdir/oficial/app_delivery"
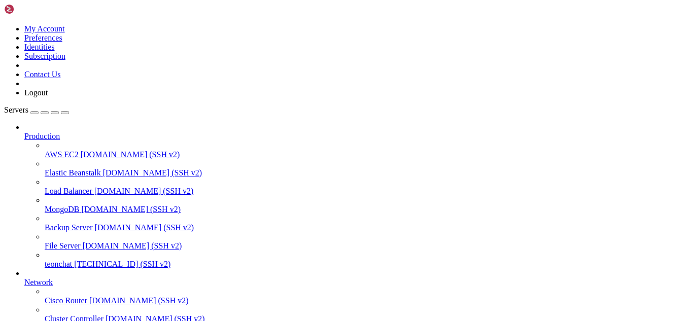
scroll to position [1046, 0]
type textarea "[DOMAIN_NAME](host="[TECHNICAL_ID]", port=5000, debug=True)"
drag, startPoint x: 287, startPoint y: 832, endPoint x: 278, endPoint y: 833, distance: 8.7
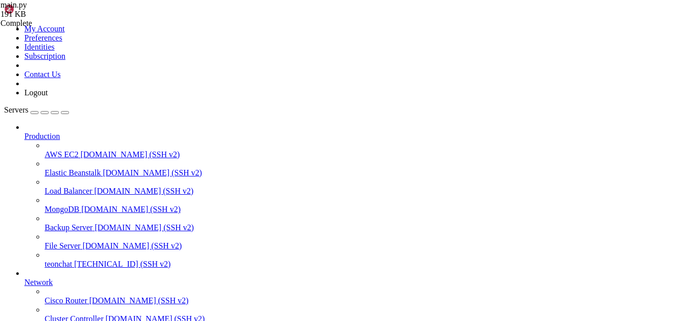
drag, startPoint x: 232, startPoint y: 802, endPoint x: 333, endPoint y: 830, distance: 105.2
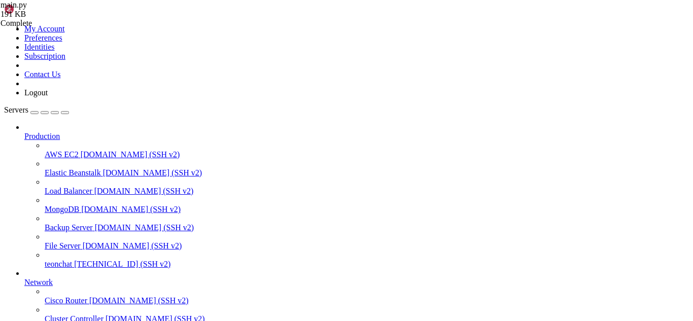
drag, startPoint x: 291, startPoint y: 829, endPoint x: 269, endPoint y: 828, distance: 21.8
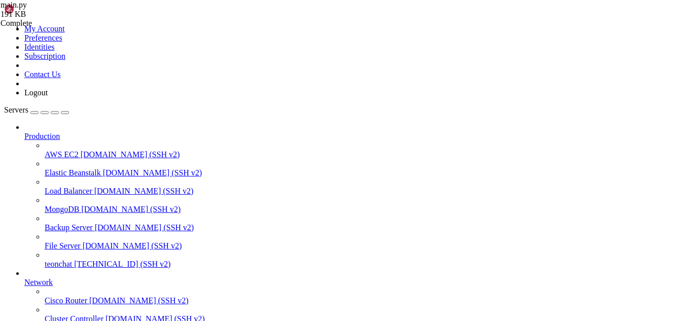
scroll to position [1597, 0]
drag, startPoint x: 302, startPoint y: 830, endPoint x: 282, endPoint y: 833, distance: 19.4
drag, startPoint x: 119, startPoint y: 827, endPoint x: 8, endPoint y: 776, distance: 121.6
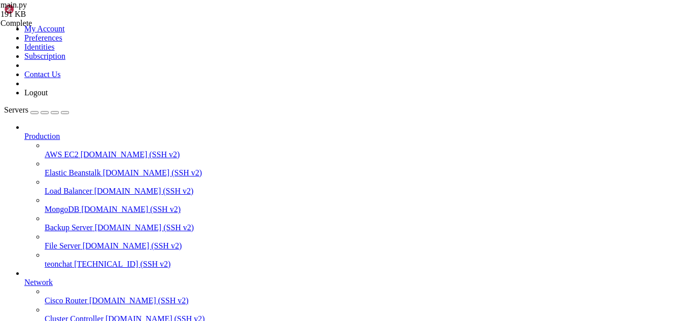
drag, startPoint x: 283, startPoint y: 829, endPoint x: 301, endPoint y: 838, distance: 19.7
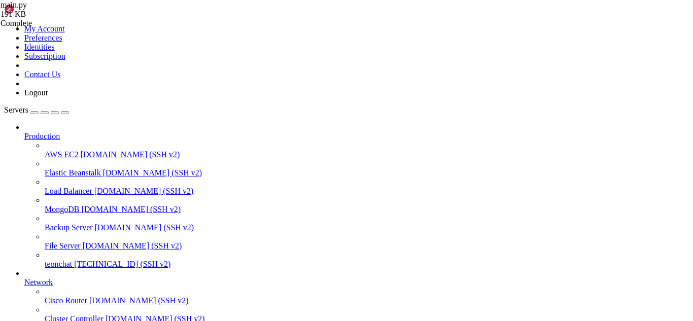
drag, startPoint x: 172, startPoint y: 830, endPoint x: 140, endPoint y: 831, distance: 32.5
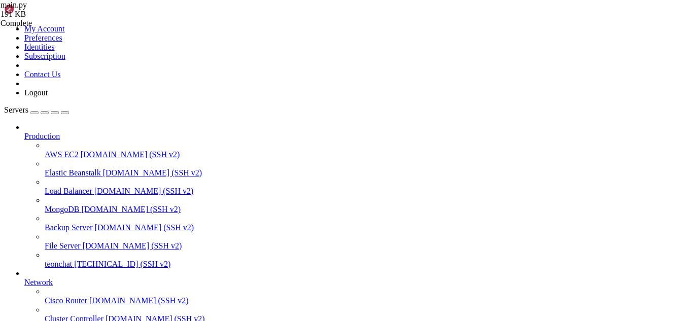
drag, startPoint x: 282, startPoint y: 737, endPoint x: 191, endPoint y: 833, distance: 132.0
drag, startPoint x: 177, startPoint y: 823, endPoint x: 8, endPoint y: 731, distance: 193.1
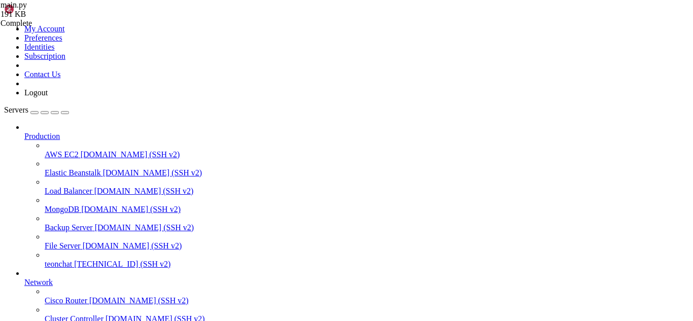
scroll to position [2101, 0]
drag, startPoint x: 143, startPoint y: 745, endPoint x: 117, endPoint y: 754, distance: 27.7
drag, startPoint x: 8, startPoint y: 739, endPoint x: 109, endPoint y: 814, distance: 125.5
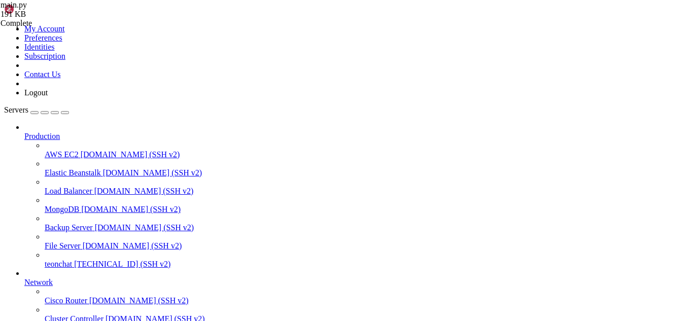
drag, startPoint x: 174, startPoint y: 797, endPoint x: 78, endPoint y: 765, distance: 101.7
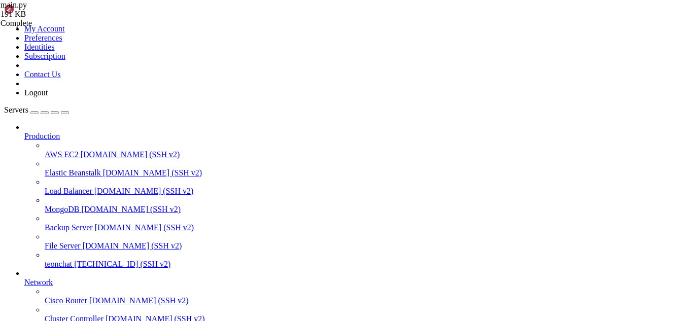
drag, startPoint x: 13, startPoint y: 758, endPoint x: 35, endPoint y: 755, distance: 22.6
drag, startPoint x: 175, startPoint y: 796, endPoint x: 9, endPoint y: 712, distance: 186.4
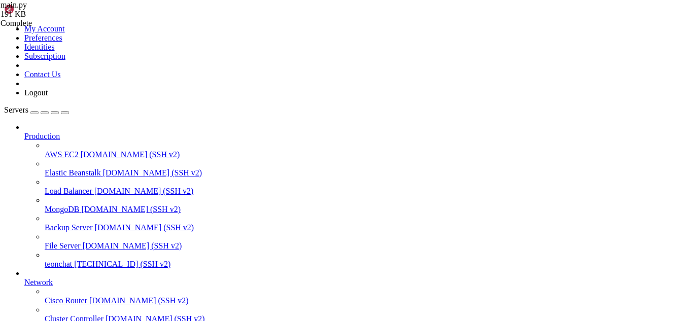
drag, startPoint x: 269, startPoint y: 693, endPoint x: 222, endPoint y: 805, distance: 121.8
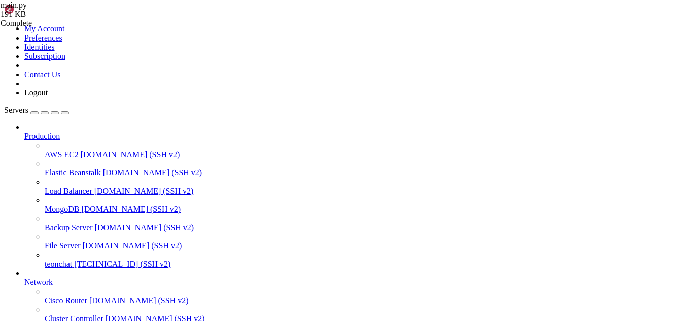
scroll to position [2151, 0]
drag, startPoint x: 228, startPoint y: 828, endPoint x: 205, endPoint y: 830, distance: 22.9
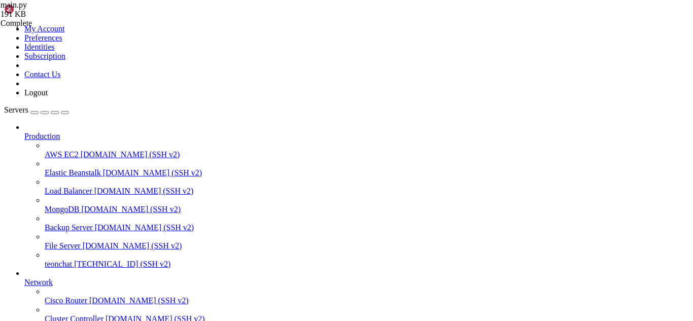
scroll to position [2314, 0]
drag, startPoint x: 215, startPoint y: 248, endPoint x: 277, endPoint y: 308, distance: 86.8
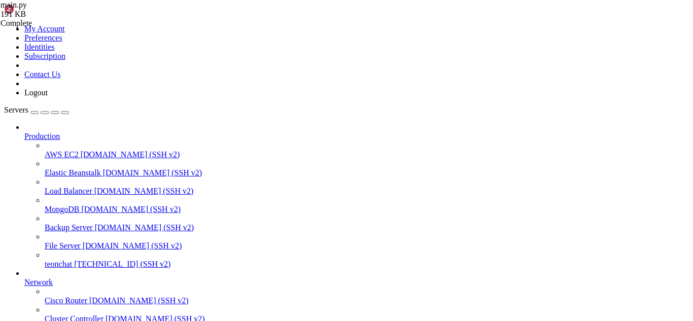
drag, startPoint x: 122, startPoint y: 837, endPoint x: 101, endPoint y: 835, distance: 20.4
drag, startPoint x: 101, startPoint y: 835, endPoint x: 9, endPoint y: 597, distance: 255.8
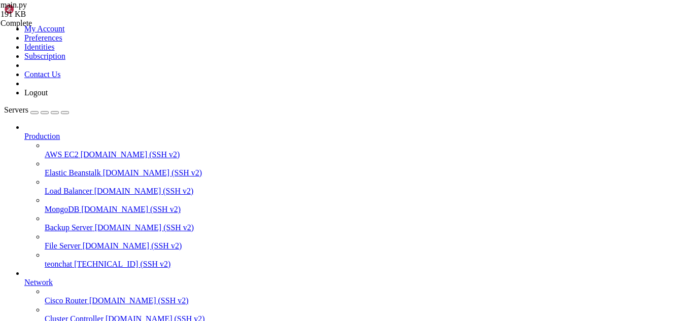
drag, startPoint x: 342, startPoint y: 716, endPoint x: 271, endPoint y: 764, distance: 85.9
drag, startPoint x: 262, startPoint y: 832, endPoint x: 249, endPoint y: 836, distance: 13.8
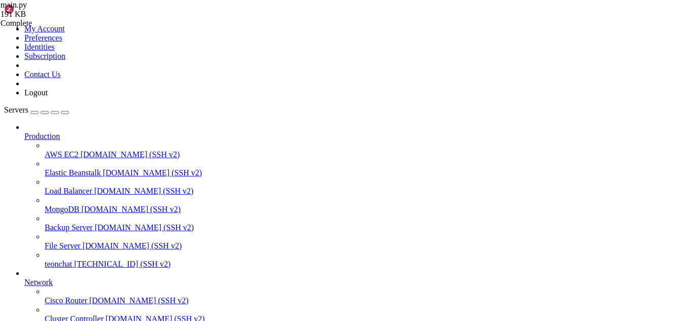
scroll to position [3805, 0]
drag, startPoint x: 246, startPoint y: 832, endPoint x: 232, endPoint y: 827, distance: 15.3
drag, startPoint x: 287, startPoint y: 825, endPoint x: 249, endPoint y: 833, distance: 39.0
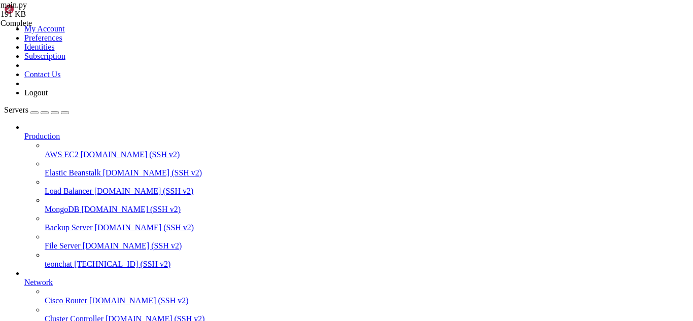
drag, startPoint x: 235, startPoint y: 818, endPoint x: 194, endPoint y: 822, distance: 41.3
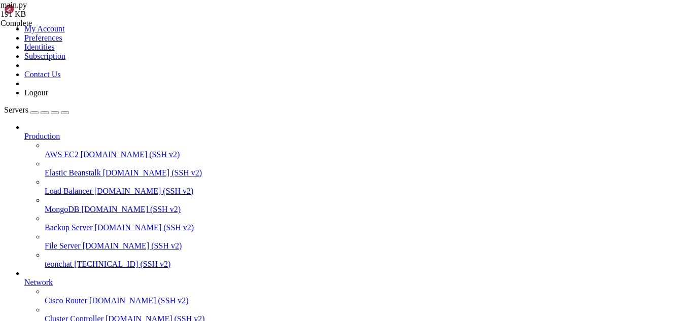
drag, startPoint x: 194, startPoint y: 822, endPoint x: 235, endPoint y: 829, distance: 42.1
drag, startPoint x: 94, startPoint y: 690, endPoint x: 6, endPoint y: 598, distance: 127.0
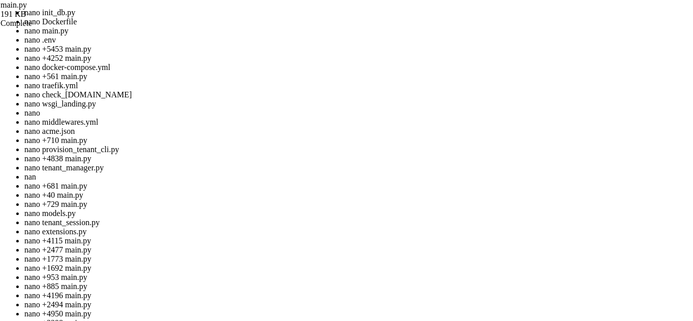
scroll to position [3983, 0]
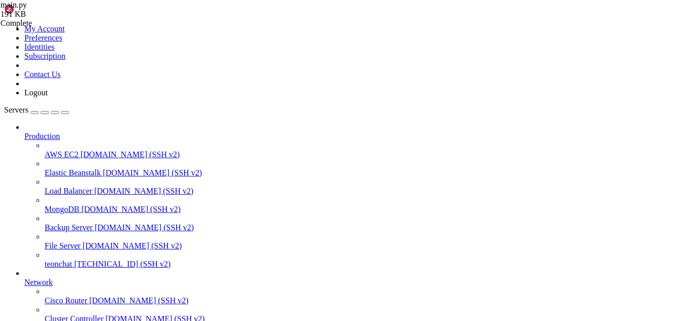
drag, startPoint x: 88, startPoint y: 682, endPoint x: 8, endPoint y: 595, distance: 118.1
drag, startPoint x: 185, startPoint y: 691, endPoint x: 151, endPoint y: 691, distance: 34.0
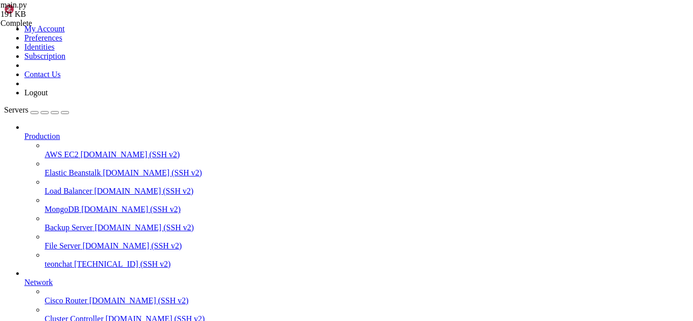
drag, startPoint x: 242, startPoint y: 834, endPoint x: 219, endPoint y: 833, distance: 23.3
drag, startPoint x: 289, startPoint y: 823, endPoint x: 300, endPoint y: 824, distance: 11.2
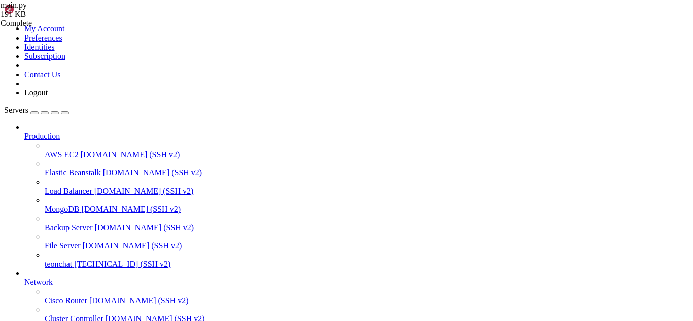
scroll to position [4196, 0]
drag, startPoint x: 168, startPoint y: 653, endPoint x: 8, endPoint y: 598, distance: 169.5
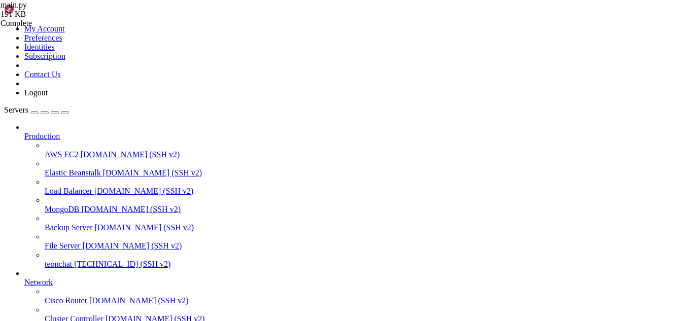
drag, startPoint x: 195, startPoint y: 825, endPoint x: 8, endPoint y: 784, distance: 191.9
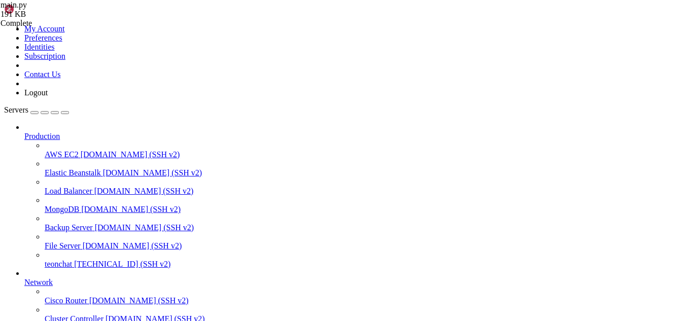
drag, startPoint x: 263, startPoint y: 833, endPoint x: 254, endPoint y: 836, distance: 9.3
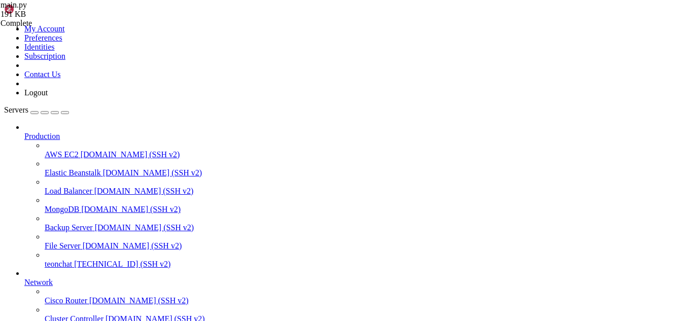
drag, startPoint x: 281, startPoint y: 836, endPoint x: 260, endPoint y: 834, distance: 21.4
drag, startPoint x: 142, startPoint y: 768, endPoint x: 13, endPoint y: 648, distance: 176.9
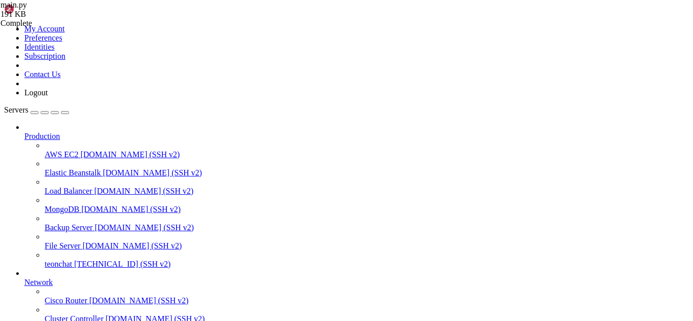
drag, startPoint x: 6, startPoint y: 677, endPoint x: 24, endPoint y: 682, distance: 18.9
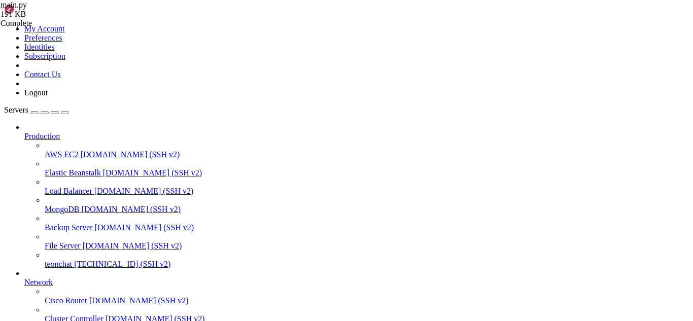
drag, startPoint x: 9, startPoint y: 676, endPoint x: 177, endPoint y: 786, distance: 200.7
drag, startPoint x: 9, startPoint y: 621, endPoint x: 153, endPoint y: 741, distance: 187.6
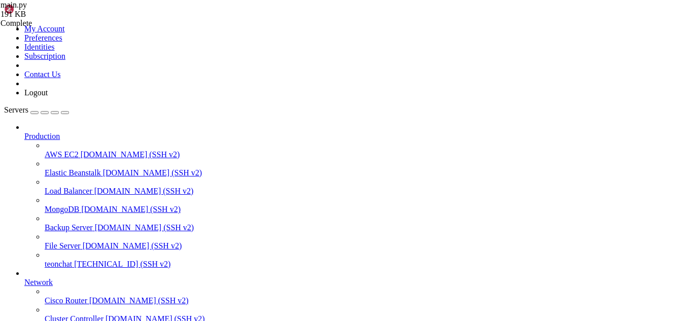
drag, startPoint x: 92, startPoint y: 699, endPoint x: 9, endPoint y: 671, distance: 87.7
drag, startPoint x: 34, startPoint y: 737, endPoint x: 22, endPoint y: 768, distance: 33.2
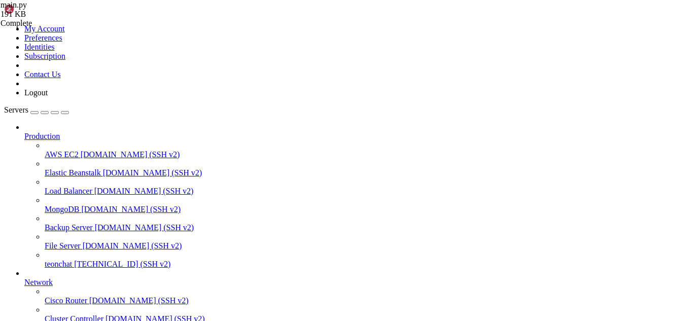
scroll to position [4636, 0]
drag, startPoint x: 240, startPoint y: 832, endPoint x: 197, endPoint y: 823, distance: 44.0
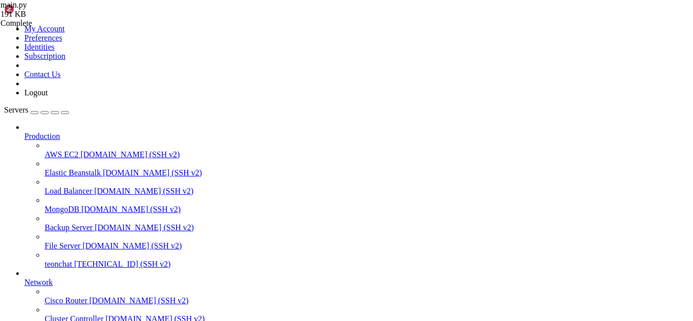
drag, startPoint x: 400, startPoint y: 733, endPoint x: 221, endPoint y: 767, distance: 181.6
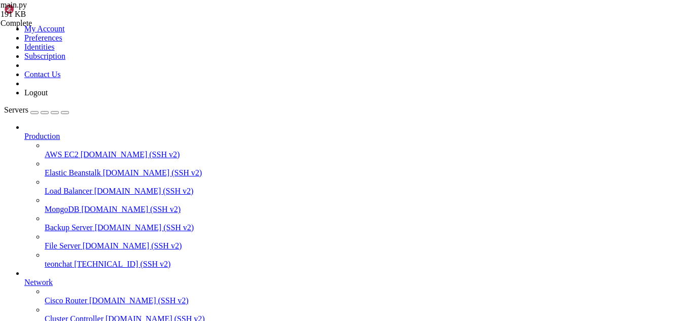
drag, startPoint x: 244, startPoint y: 825, endPoint x: 62, endPoint y: 794, distance: 184.7
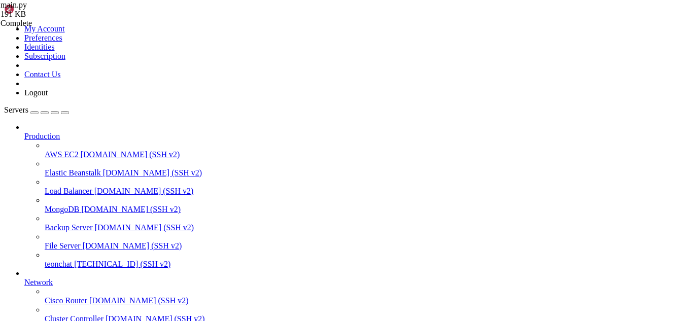
drag, startPoint x: 231, startPoint y: 824, endPoint x: 9, endPoint y: 642, distance: 286.5
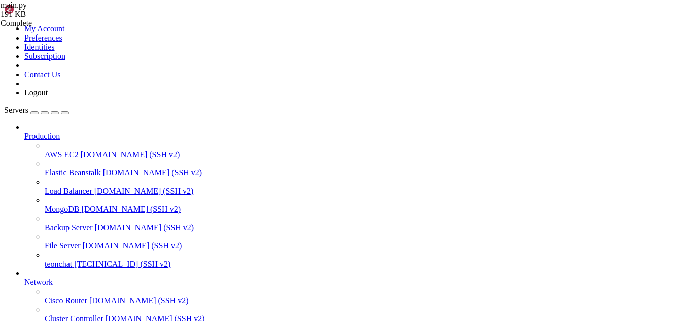
drag, startPoint x: 10, startPoint y: 663, endPoint x: 38, endPoint y: 688, distance: 38.1
drag, startPoint x: 8, startPoint y: 662, endPoint x: 242, endPoint y: 789, distance: 266.4
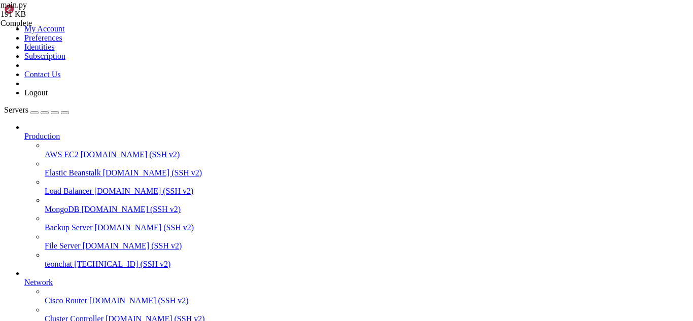
drag, startPoint x: 139, startPoint y: 833, endPoint x: 125, endPoint y: 837, distance: 14.3
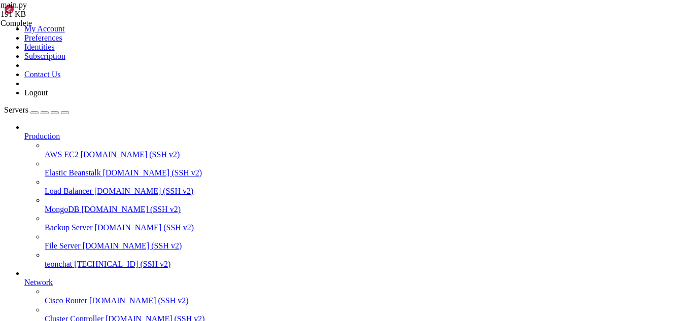
drag, startPoint x: 267, startPoint y: 826, endPoint x: 257, endPoint y: 838, distance: 15.5
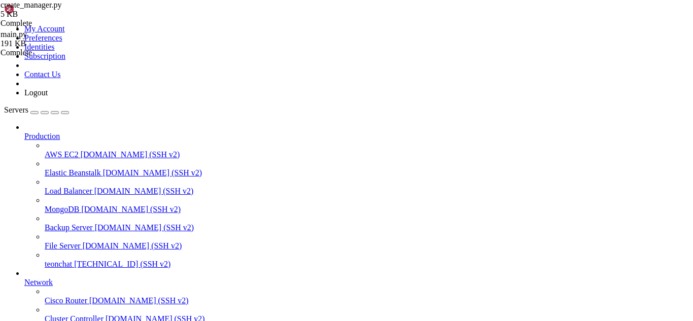
scroll to position [500, 0]
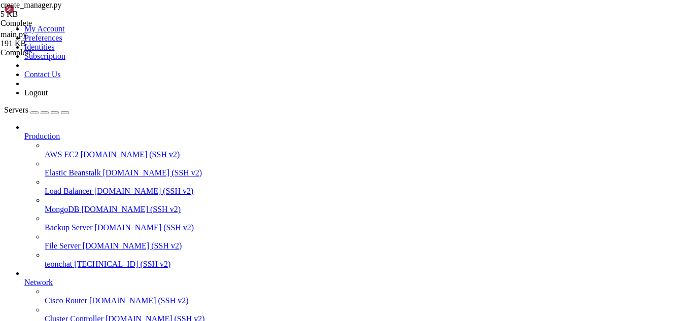
scroll to position [11465, 0]
drag, startPoint x: 219, startPoint y: 834, endPoint x: 9, endPoint y: 627, distance: 294.4
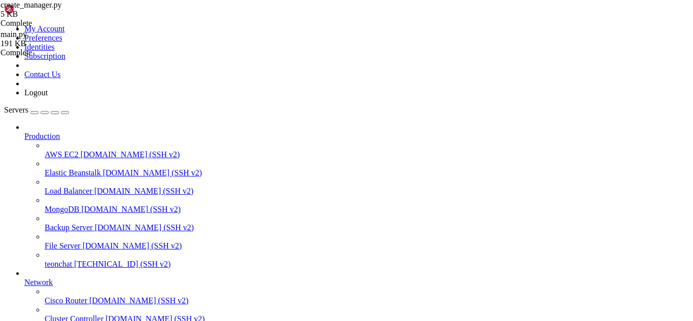
scroll to position [11891, 0]
drag, startPoint x: 294, startPoint y: 830, endPoint x: 250, endPoint y: 831, distance: 43.6
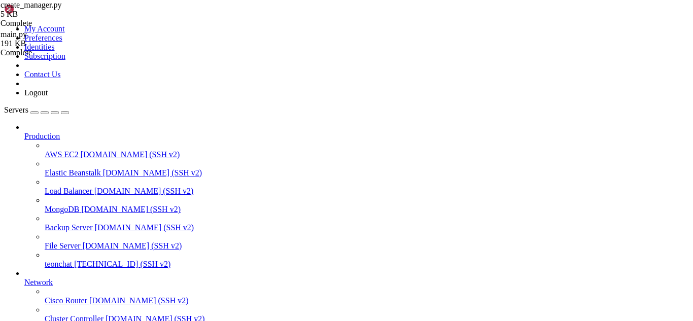
scroll to position [12495, 0]
drag, startPoint x: 328, startPoint y: 751, endPoint x: 274, endPoint y: 815, distance: 83.8
drag, startPoint x: 307, startPoint y: 829, endPoint x: 292, endPoint y: 834, distance: 16.0
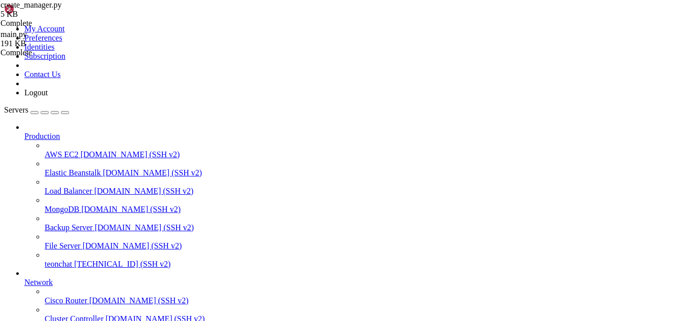
drag, startPoint x: 9, startPoint y: 741, endPoint x: 342, endPoint y: 811, distance: 340.4
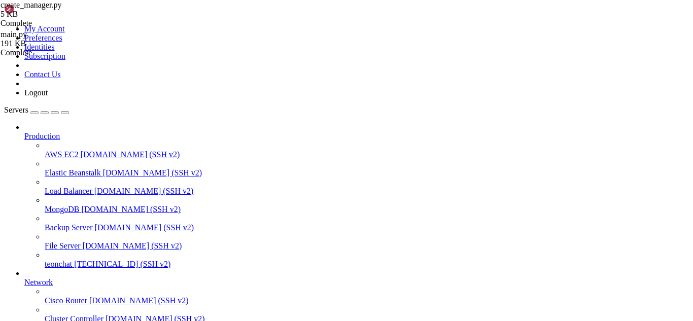
drag, startPoint x: 239, startPoint y: 831, endPoint x: 246, endPoint y: 843, distance: 13.8
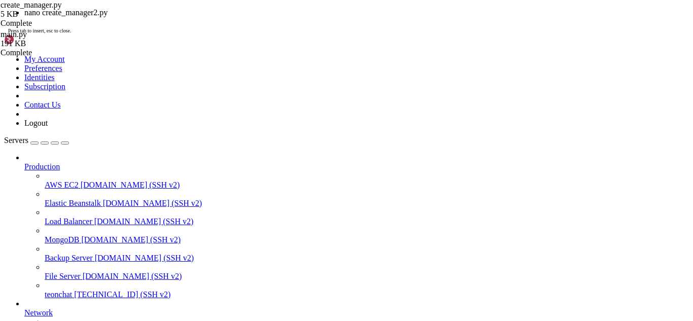
scroll to position [12687, 0]
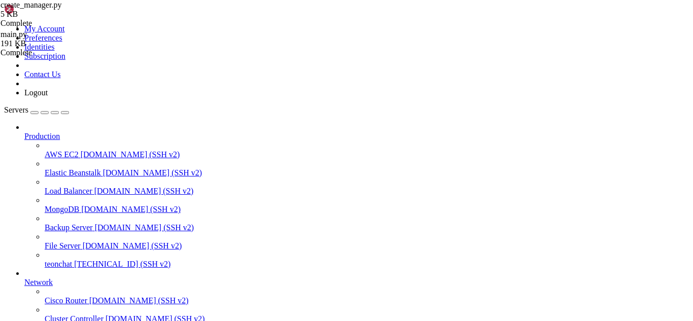
scroll to position [12765, 0]
drag, startPoint x: 253, startPoint y: 838, endPoint x: 101, endPoint y: 785, distance: 161.0
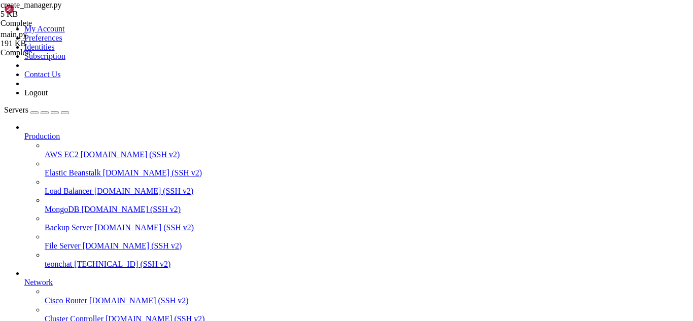
drag, startPoint x: 9, startPoint y: 734, endPoint x: 275, endPoint y: 836, distance: 285.1
drag, startPoint x: 277, startPoint y: 826, endPoint x: 275, endPoint y: 834, distance: 8.4
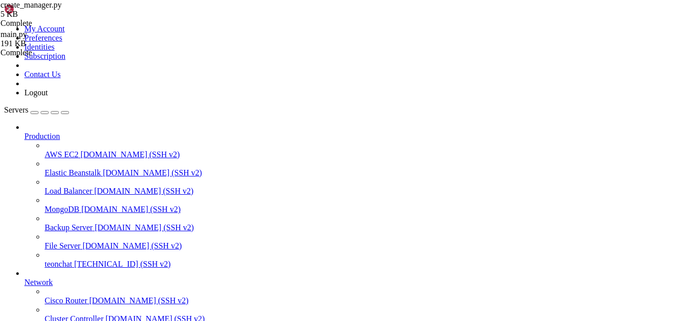
drag, startPoint x: 238, startPoint y: 827, endPoint x: 204, endPoint y: 836, distance: 35.2
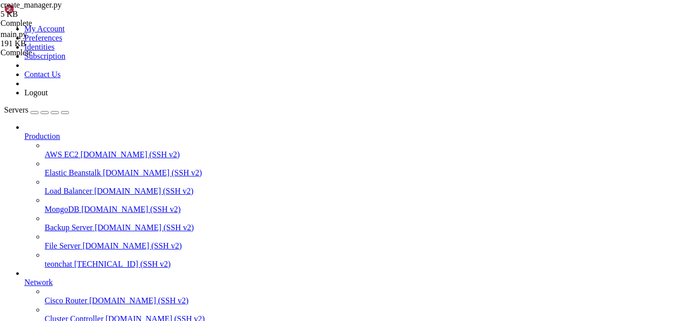
drag, startPoint x: 8, startPoint y: 769, endPoint x: 227, endPoint y: 835, distance: 228.8
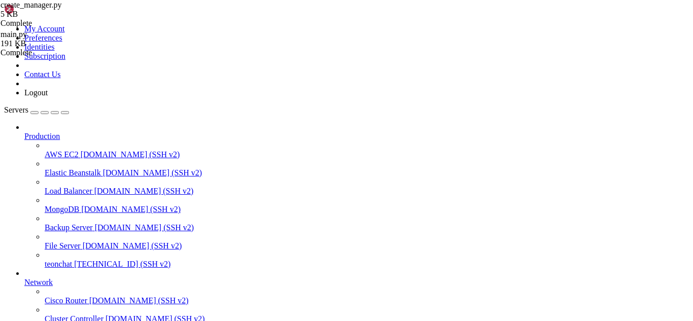
drag, startPoint x: 293, startPoint y: 823, endPoint x: 260, endPoint y: 832, distance: 33.7
drag, startPoint x: 260, startPoint y: 832, endPoint x: 301, endPoint y: 833, distance: 40.6
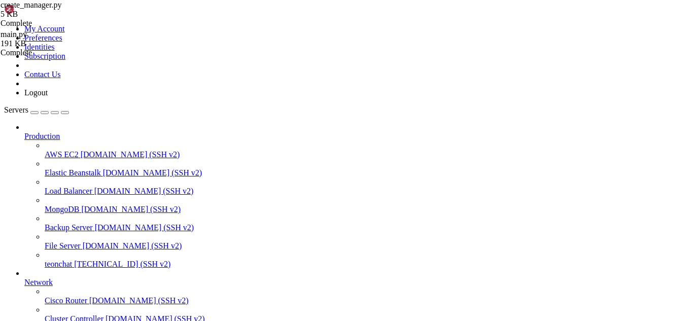
scroll to position [13283, 0]
drag, startPoint x: 81, startPoint y: 826, endPoint x: 9, endPoint y: 770, distance: 91.1
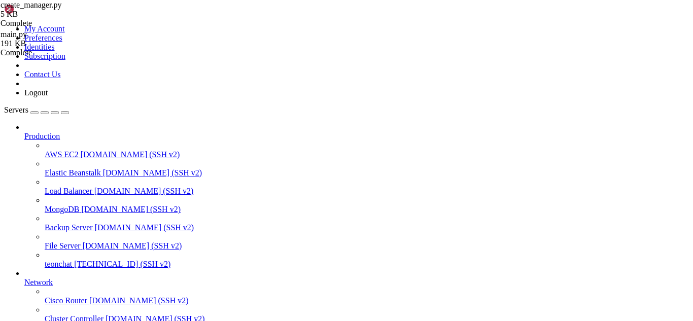
scroll to position [13176, 0]
drag, startPoint x: 77, startPoint y: 819, endPoint x: 9, endPoint y: 649, distance: 183.0
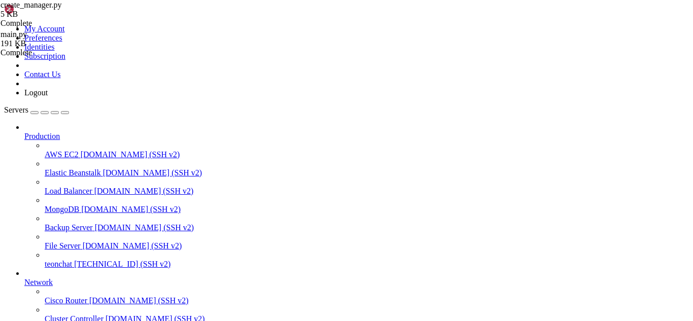
drag, startPoint x: 77, startPoint y: 826, endPoint x: 10, endPoint y: 713, distance: 131.7
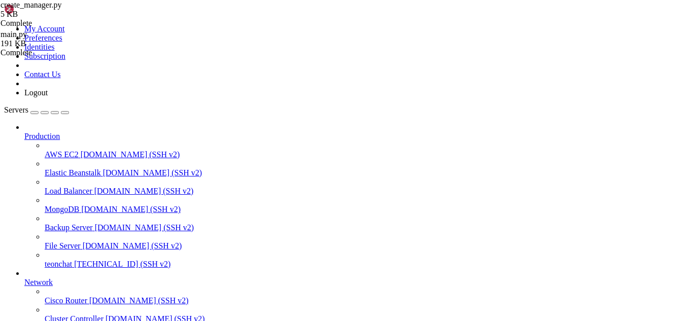
scroll to position [13418, 0]
drag, startPoint x: 274, startPoint y: 659, endPoint x: 181, endPoint y: 693, distance: 99.9
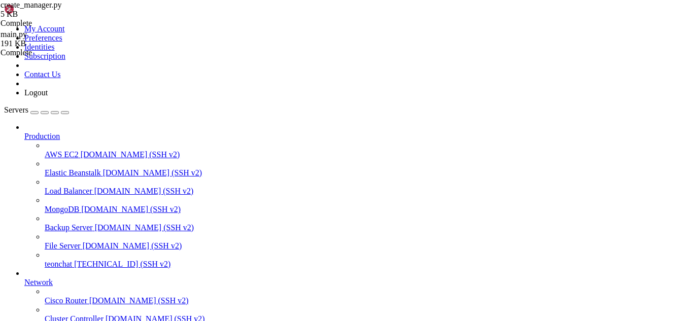
scroll to position [13425, 0]
drag, startPoint x: 279, startPoint y: 834, endPoint x: 265, endPoint y: 835, distance: 14.2
drag, startPoint x: 159, startPoint y: 828, endPoint x: 8, endPoint y: 819, distance: 150.9
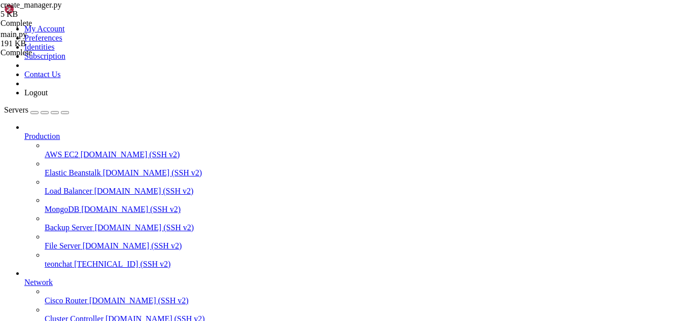
drag, startPoint x: 9, startPoint y: 673, endPoint x: 240, endPoint y: 832, distance: 280.5
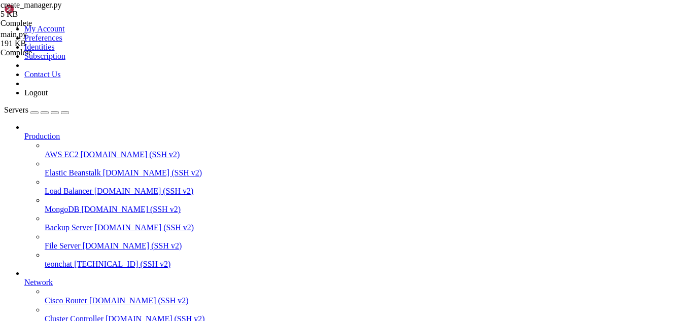
type textarea "# main.py"
type textarea "import os"
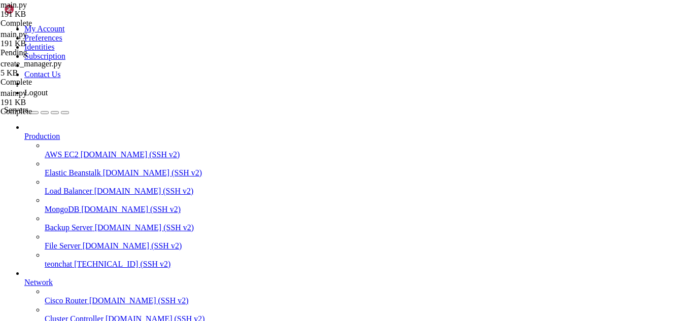
type textarea "import json"
type textarea "import smtplib"
type textarea "from datetime import datetime, timedelta"
type textarea "from email.mime.multipart import MIMEMultipart"
type textarea "from email.mime.text import MIMEText"
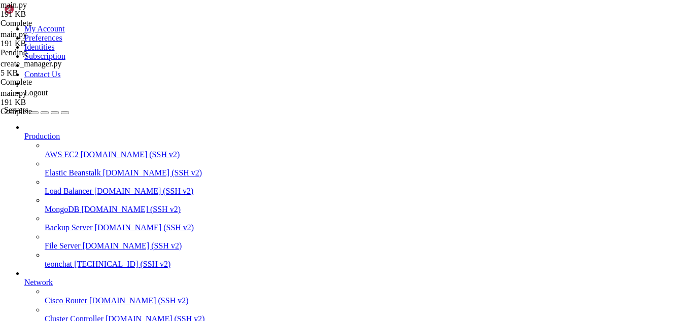
type textarea "import requests"
type textarea "from flask import ("
type textarea "Flask, render_template, request, redirect, url_for, flash,"
type textarea "jsonify, session, Blueprint, g, send_file"
type textarea ")"
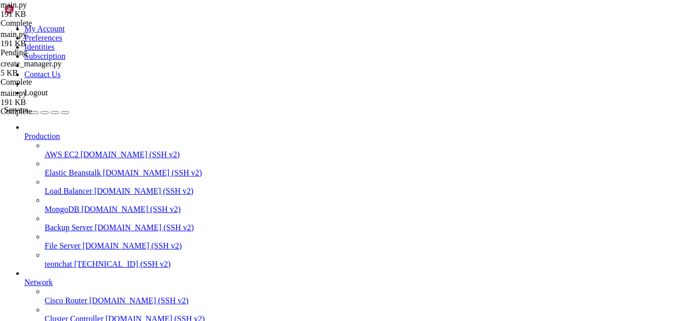
type textarea "from werkzeug.security import generate_password_hash, check_password_hash"
type textarea "from werkzeug.utils import secure_filename"
type textarea "from werkzeug.middleware.proxy_fix import ProxyFix"
type textarea "# --- Decorator de perfil/role (precisa estar antes de qualquer rota que o use)…"
type textarea "from functools import wraps"
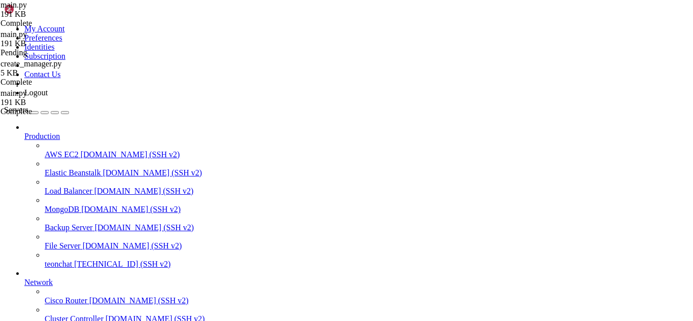
type textarea "from flask import redirect, url_for, flash"
type textarea "from flask import current_app"
type textarea "def _role_to_str(value):"
type textarea """"Normaliza Enum('manager',...) ou string para string simples.""""
type textarea "try:"
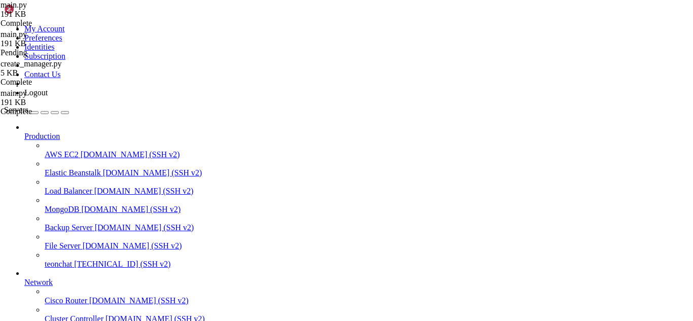
type textarea "return value.value if hasattr(value, 'value') else str(value)"
type textarea "except Exception:"
type textarea "return str(value)"
type textarea "def role_required(*allowed_roles):"
type textarea """""
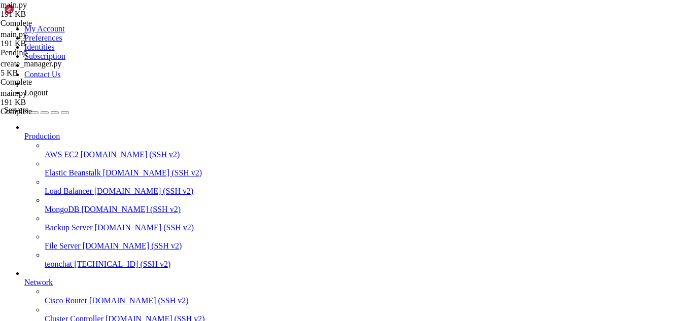
scroll to position [89, 0]
type textarea "Ex.:"
type textarea "@login_required"
type input "/admin/login"
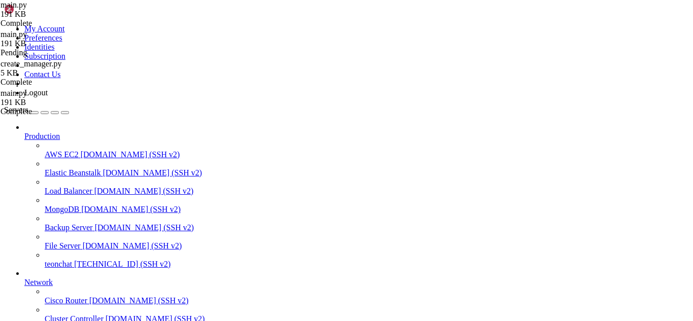
drag, startPoint x: 360, startPoint y: 251, endPoint x: 158, endPoint y: 169, distance: 217.7
type textarea "@app.route('/admin/login', methods=['GET', 'POST']) def admin_login():"
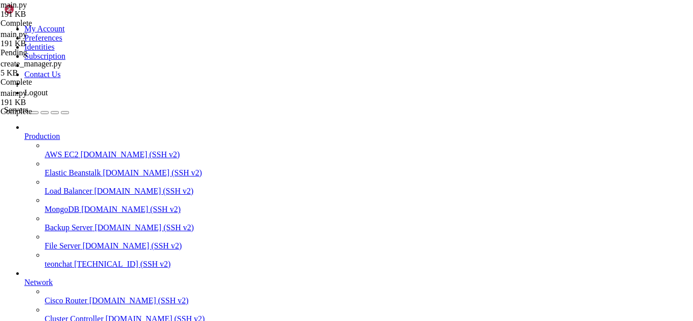
drag, startPoint x: 85, startPoint y: 825, endPoint x: 9, endPoint y: 811, distance: 77.8
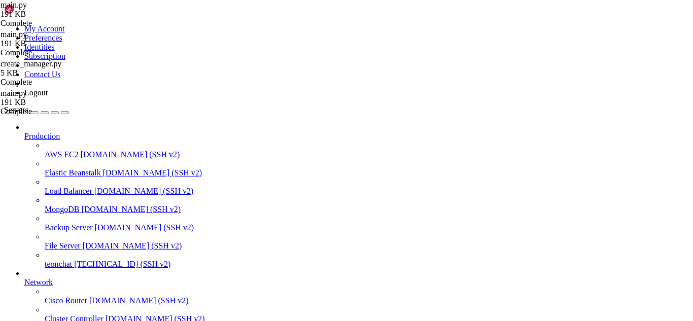
type input "/root/meuapp/flaskmkdir/oficial/app_delivery/templates/admin"
type textarea "</html>"
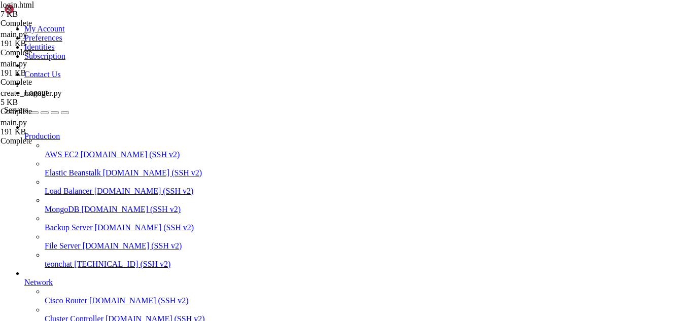
type input "/root/meuapp/flaskmkdir/oficial/app_delivery"
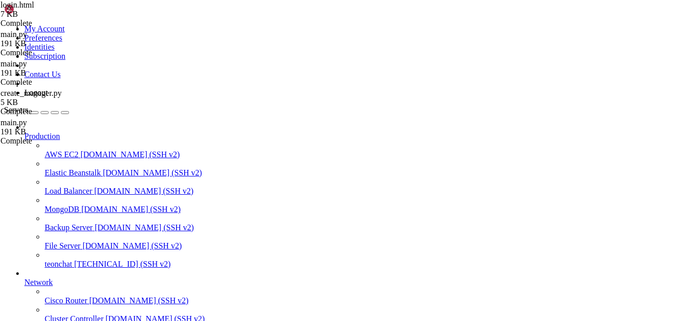
scroll to position [1095, 0]
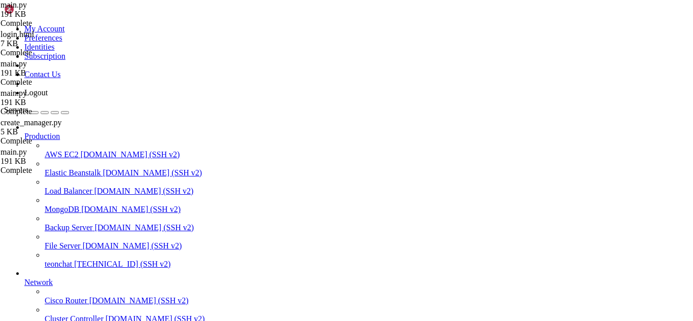
scroll to position [3914, 0]
type input "admin/logi"
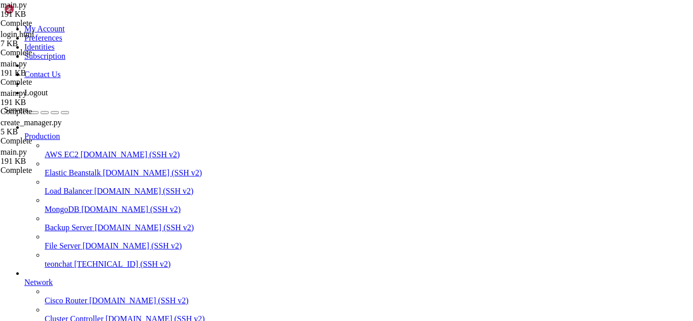
drag, startPoint x: 170, startPoint y: 746, endPoint x: 133, endPoint y: 755, distance: 37.6
drag, startPoint x: 252, startPoint y: 768, endPoint x: 9, endPoint y: 678, distance: 259.0
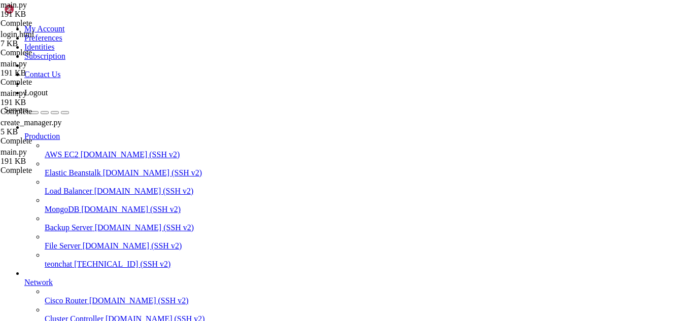
drag, startPoint x: 19, startPoint y: 677, endPoint x: 10, endPoint y: 729, distance: 52.0
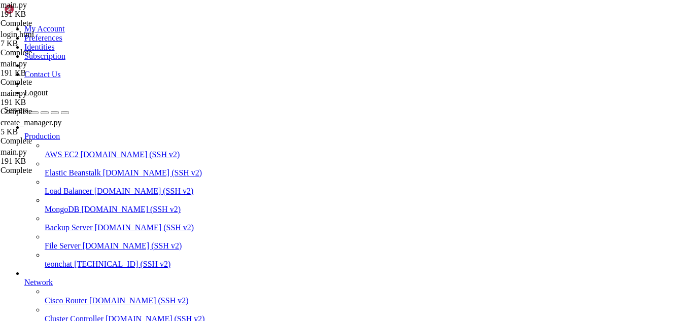
drag, startPoint x: 258, startPoint y: 824, endPoint x: 273, endPoint y: 836, distance: 19.6
drag, startPoint x: 256, startPoint y: 827, endPoint x: 228, endPoint y: 823, distance: 28.1
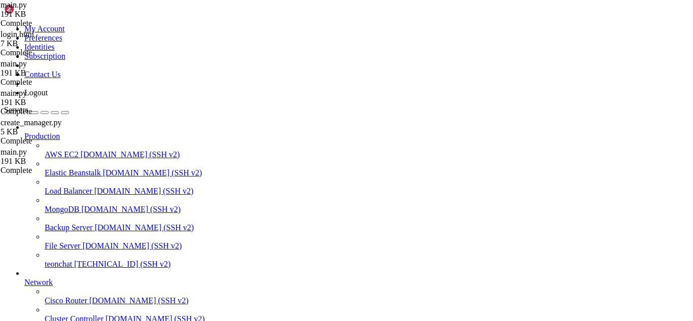
scroll to position [16094, 0]
drag, startPoint x: 230, startPoint y: 828, endPoint x: 10, endPoint y: 558, distance: 348.5
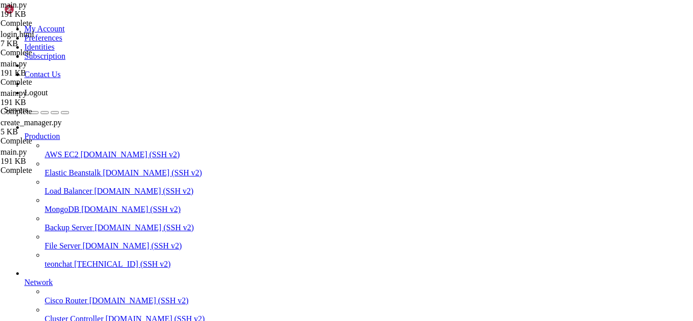
drag, startPoint x: 8, startPoint y: 655, endPoint x: 184, endPoint y: 665, distance: 175.7
drag, startPoint x: 283, startPoint y: 831, endPoint x: 264, endPoint y: 836, distance: 20.3
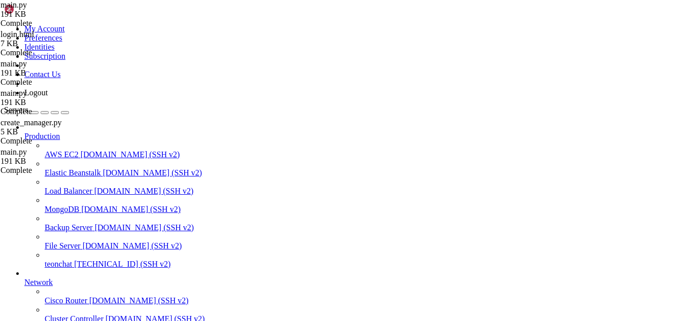
scroll to position [18877, 0]
drag, startPoint x: 279, startPoint y: 825, endPoint x: 254, endPoint y: 831, distance: 26.2
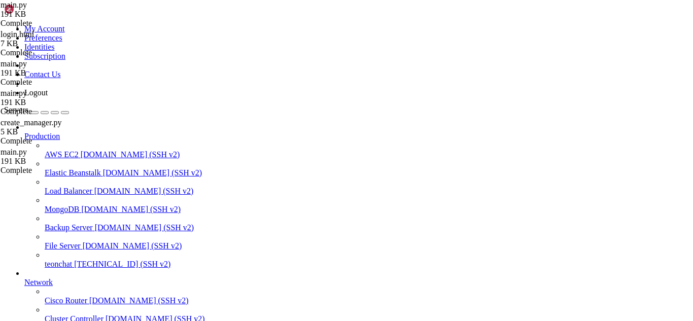
scroll to position [19843, 0]
drag, startPoint x: 229, startPoint y: 832, endPoint x: 205, endPoint y: 835, distance: 23.5
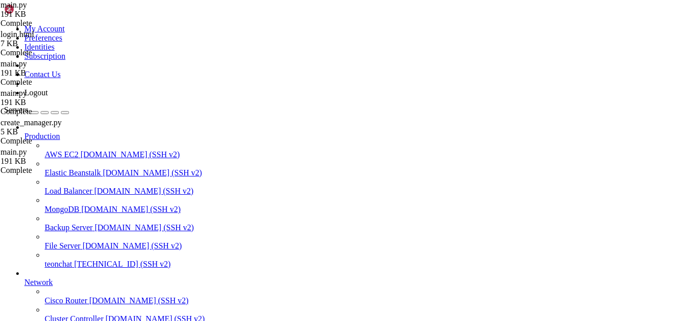
scroll to position [19963, 0]
drag, startPoint x: 252, startPoint y: 826, endPoint x: 239, endPoint y: 828, distance: 13.3
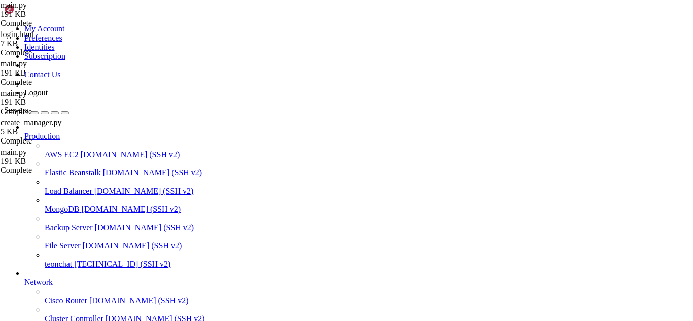
scroll to position [20077, 0]
drag, startPoint x: 276, startPoint y: 830, endPoint x: 232, endPoint y: 821, distance: 44.9
drag, startPoint x: 113, startPoint y: 825, endPoint x: 8, endPoint y: 770, distance: 118.4
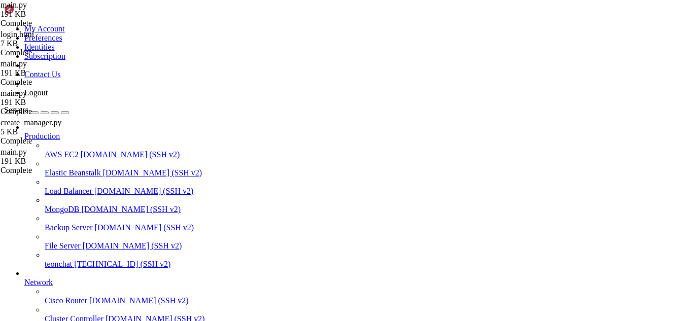
drag, startPoint x: 114, startPoint y: 798, endPoint x: 7, endPoint y: 597, distance: 226.9
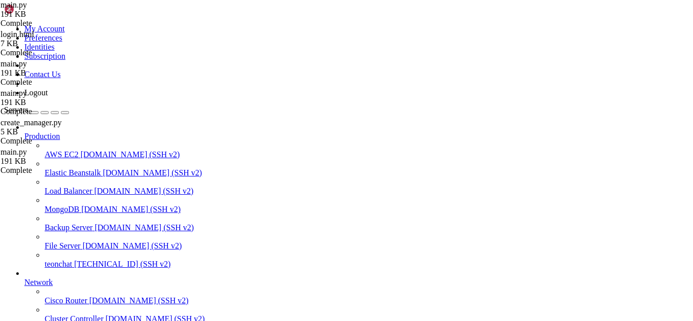
drag, startPoint x: 7, startPoint y: 597, endPoint x: 50, endPoint y: 649, distance: 66.6
drag, startPoint x: 113, startPoint y: 801, endPoint x: 44, endPoint y: 752, distance: 84.7
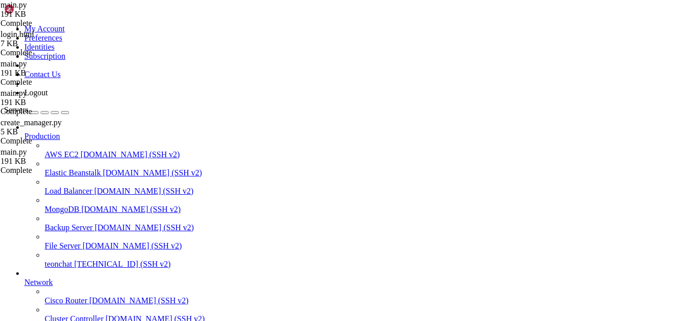
drag, startPoint x: 264, startPoint y: 727, endPoint x: 9, endPoint y: 627, distance: 273.9
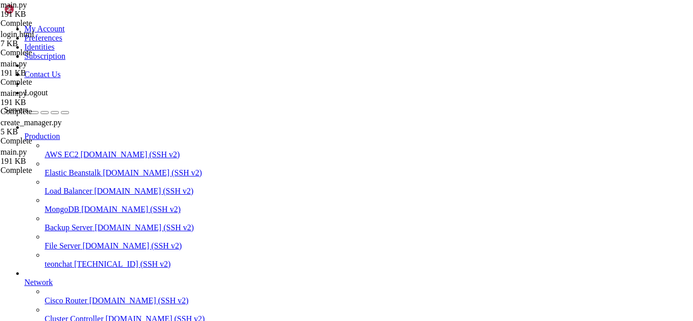
drag, startPoint x: 249, startPoint y: 832, endPoint x: 226, endPoint y: 832, distance: 23.8
drag, startPoint x: 235, startPoint y: 831, endPoint x: 214, endPoint y: 829, distance: 21.4
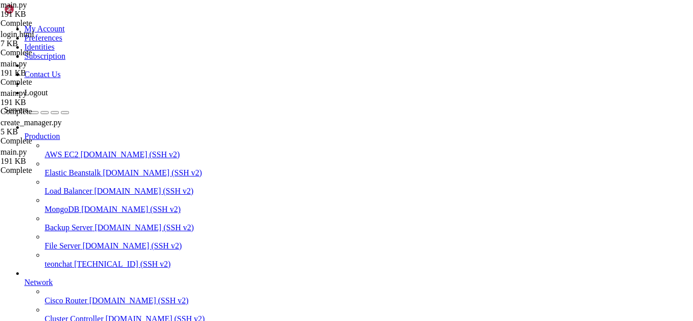
scroll to position [20347, 0]
drag, startPoint x: 148, startPoint y: 833, endPoint x: 128, endPoint y: 832, distance: 20.3
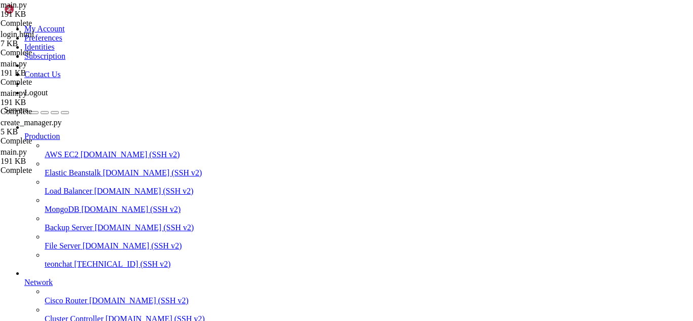
drag, startPoint x: 289, startPoint y: 832, endPoint x: 279, endPoint y: 832, distance: 9.6
drag, startPoint x: 289, startPoint y: 830, endPoint x: 251, endPoint y: 831, distance: 37.5
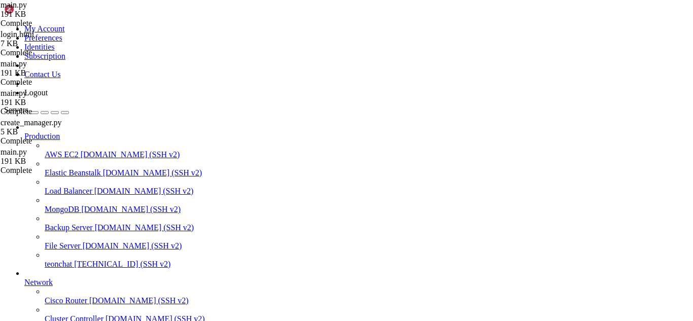
type textarea "[DOMAIN_NAME](host="[TECHNICAL_ID]", port=5000, debug=True)"
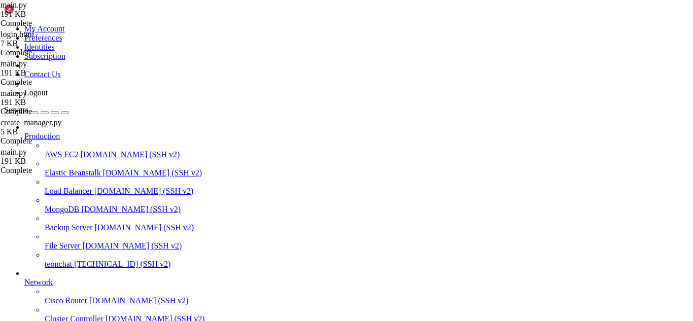
drag, startPoint x: 269, startPoint y: 828, endPoint x: 237, endPoint y: 829, distance: 32.0
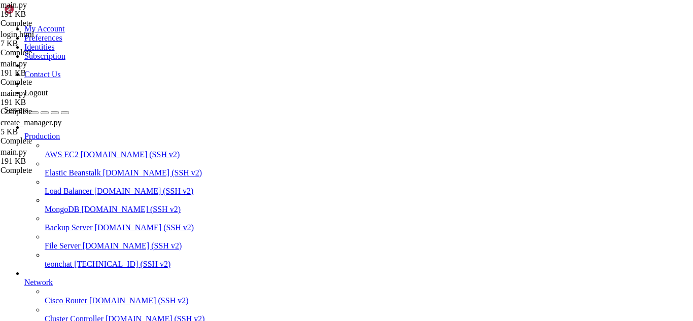
drag, startPoint x: 31, startPoint y: 722, endPoint x: 16, endPoint y: 713, distance: 17.9
drag, startPoint x: 255, startPoint y: 723, endPoint x: 31, endPoint y: 654, distance: 234.2
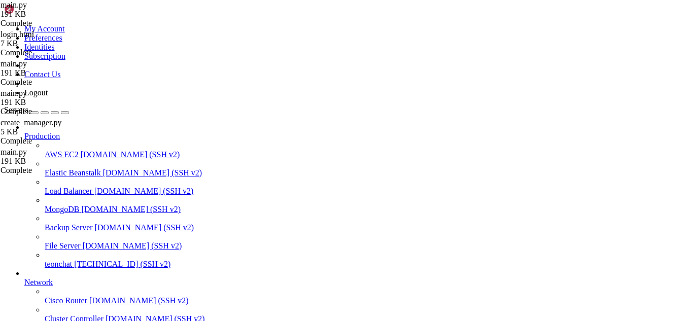
scroll to position [21639, 0]
drag, startPoint x: 8, startPoint y: 655, endPoint x: 179, endPoint y: 810, distance: 230.8
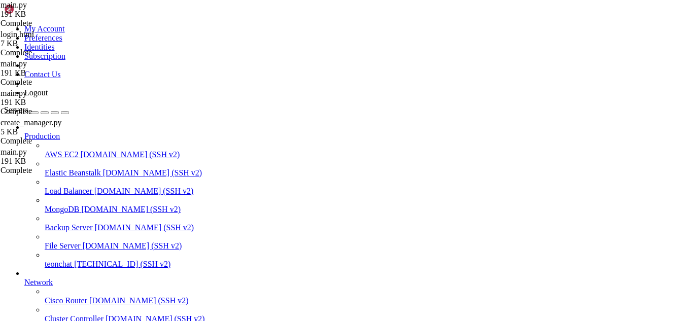
drag, startPoint x: 10, startPoint y: 653, endPoint x: 62, endPoint y: 689, distance: 63.6
drag, startPoint x: 37, startPoint y: 658, endPoint x: 251, endPoint y: 785, distance: 249.2
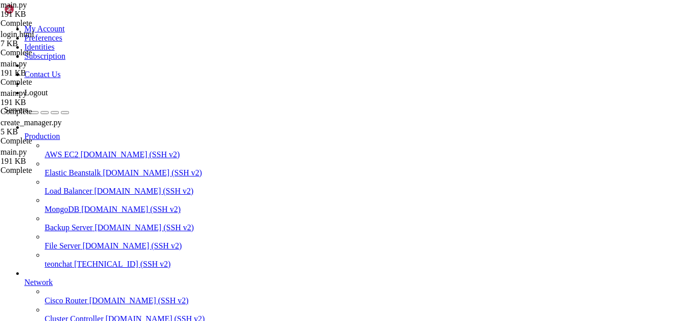
drag, startPoint x: 8, startPoint y: 656, endPoint x: 249, endPoint y: 789, distance: 276.0
drag, startPoint x: 19, startPoint y: 622, endPoint x: 194, endPoint y: 682, distance: 184.9
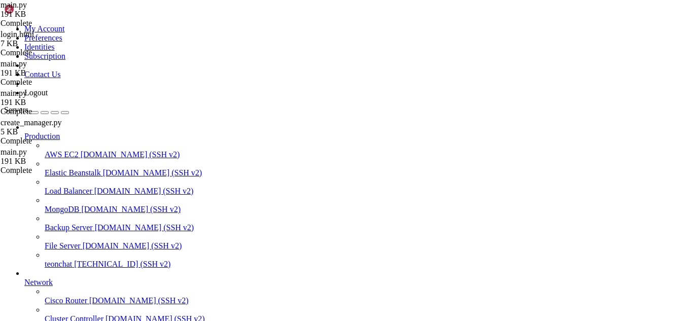
scroll to position [21802, 0]
drag, startPoint x: 279, startPoint y: 826, endPoint x: 399, endPoint y: 834, distance: 119.4
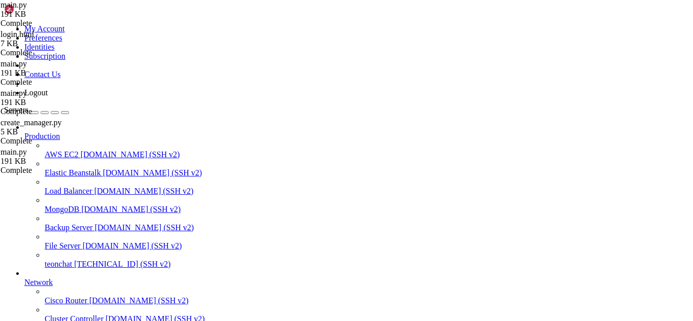
scroll to position [23527, 0]
drag, startPoint x: 121, startPoint y: 826, endPoint x: 8, endPoint y: 644, distance: 214.1
